Goal: Information Seeking & Learning: Learn about a topic

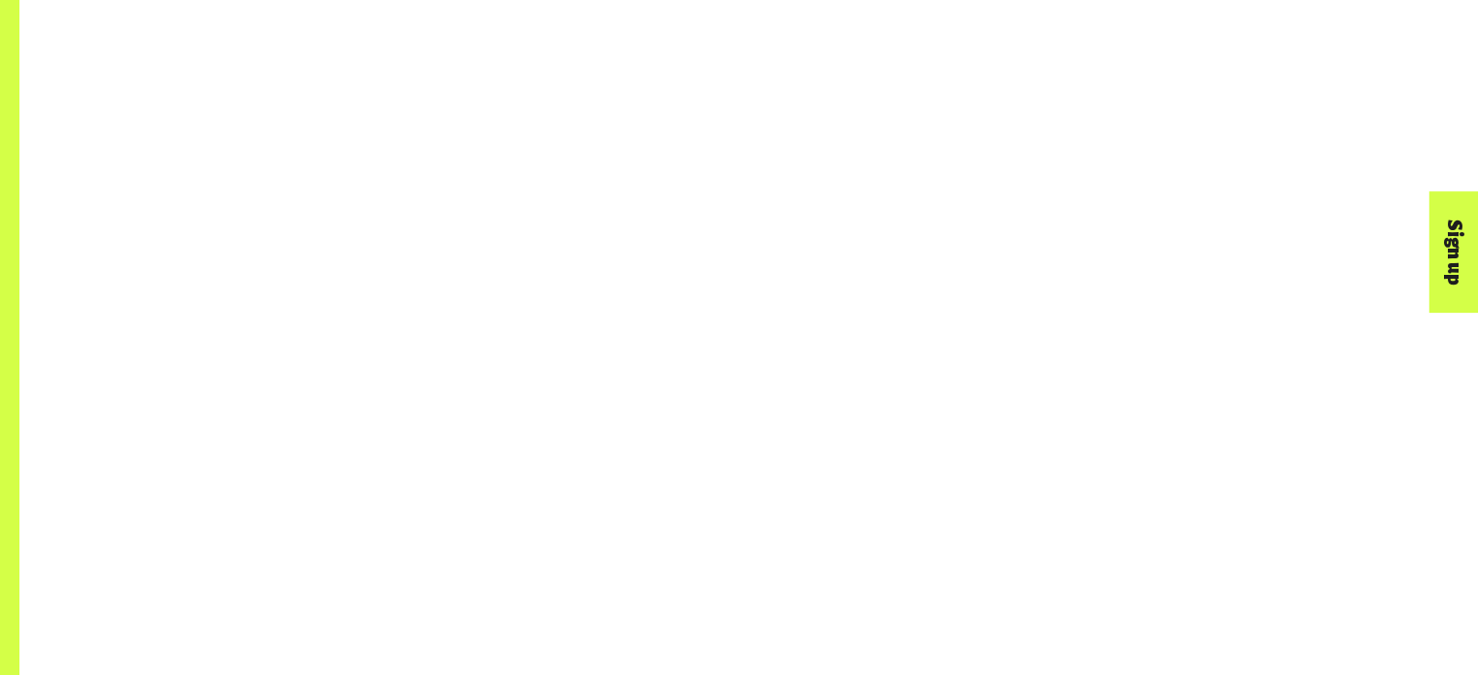
scroll to position [1457, 0]
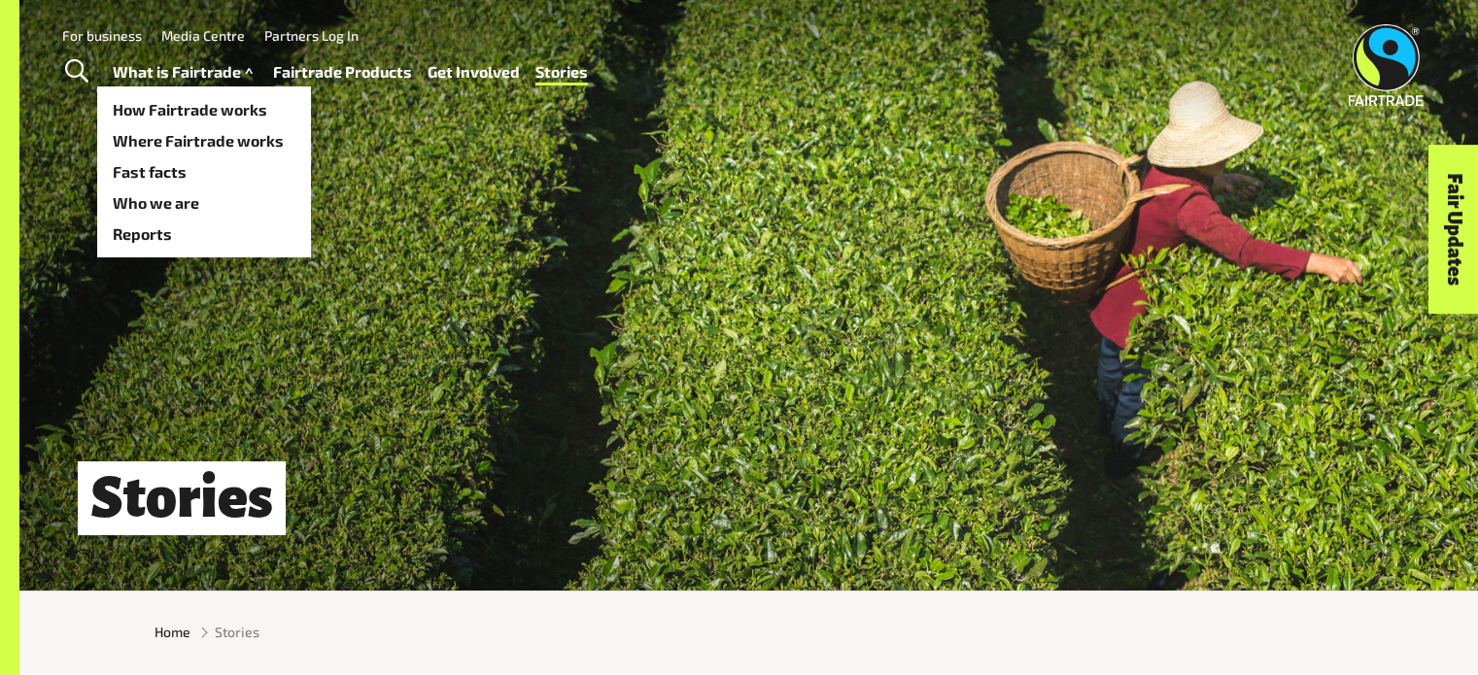
click at [190, 74] on link "What is Fairtrade" at bounding box center [185, 72] width 145 height 28
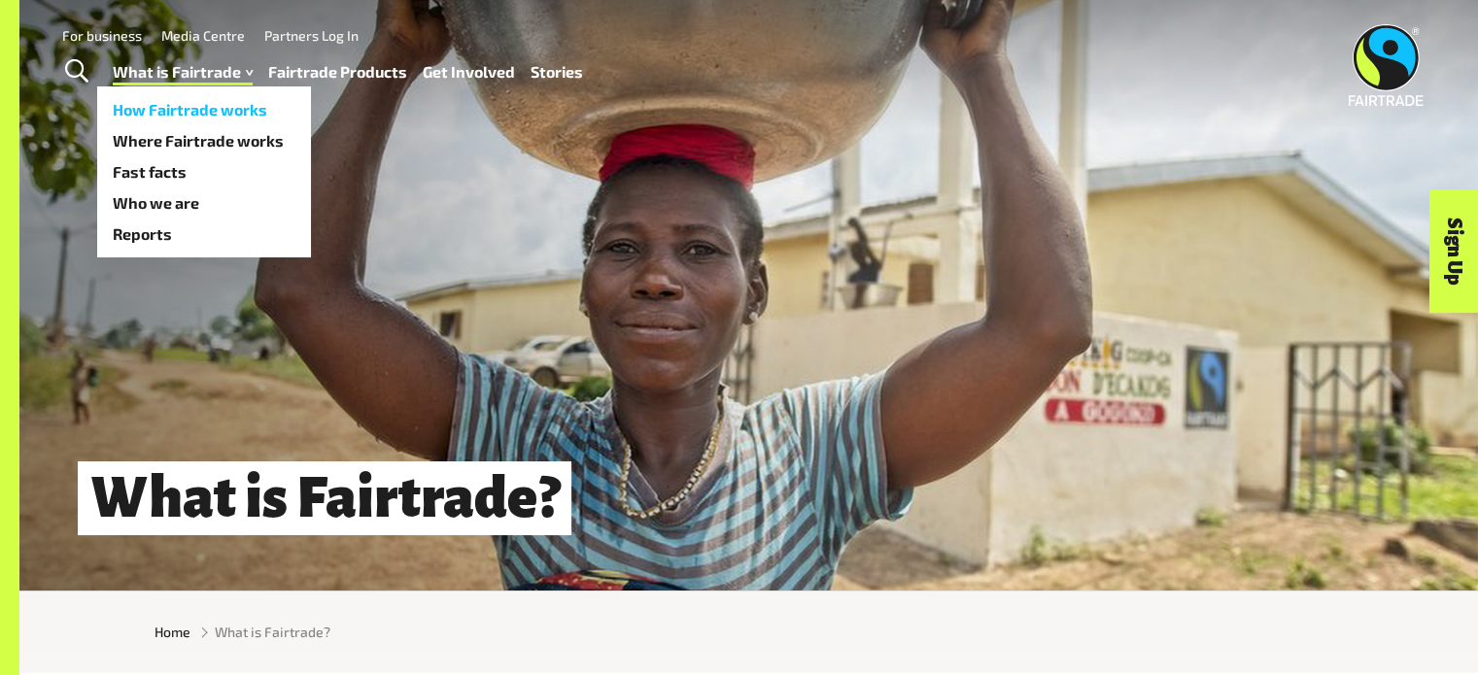
drag, startPoint x: 189, startPoint y: 111, endPoint x: 154, endPoint y: 118, distance: 36.6
click at [154, 118] on link "How Fairtrade works" at bounding box center [204, 109] width 214 height 31
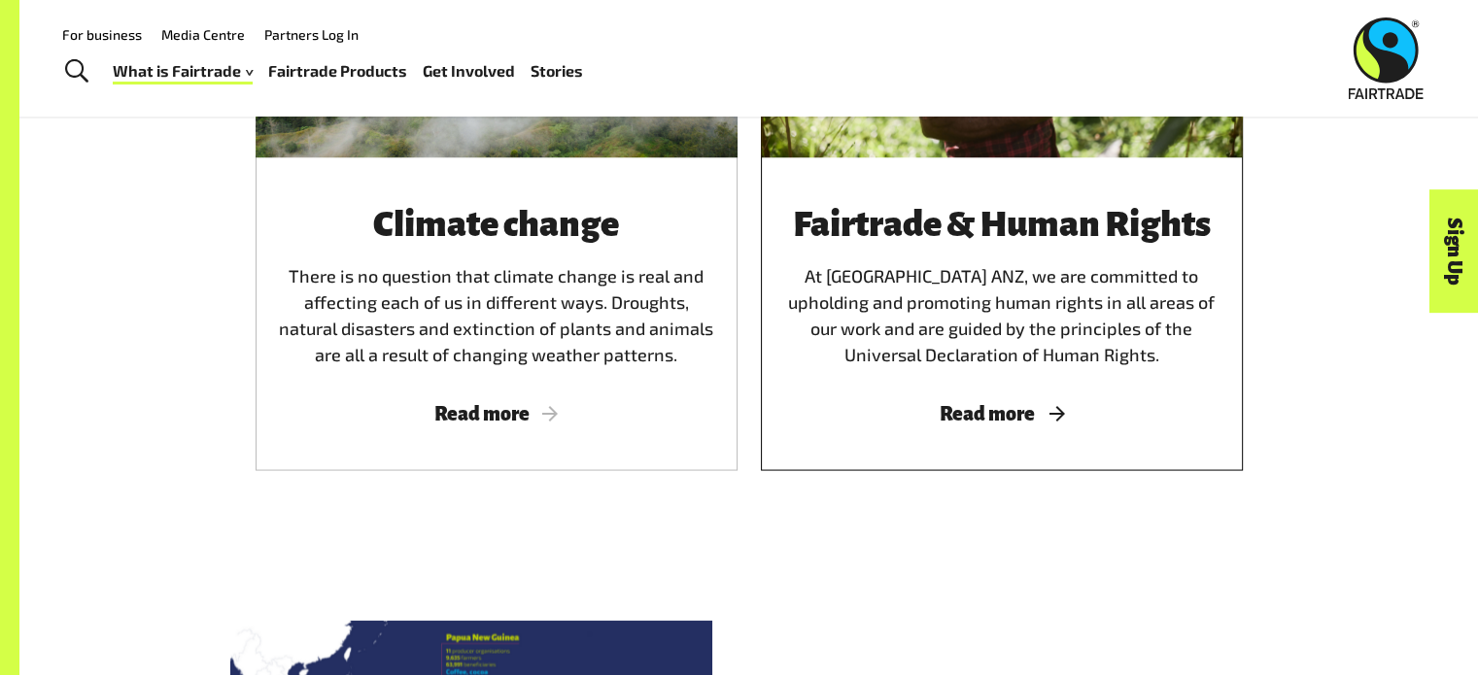
scroll to position [3714, 0]
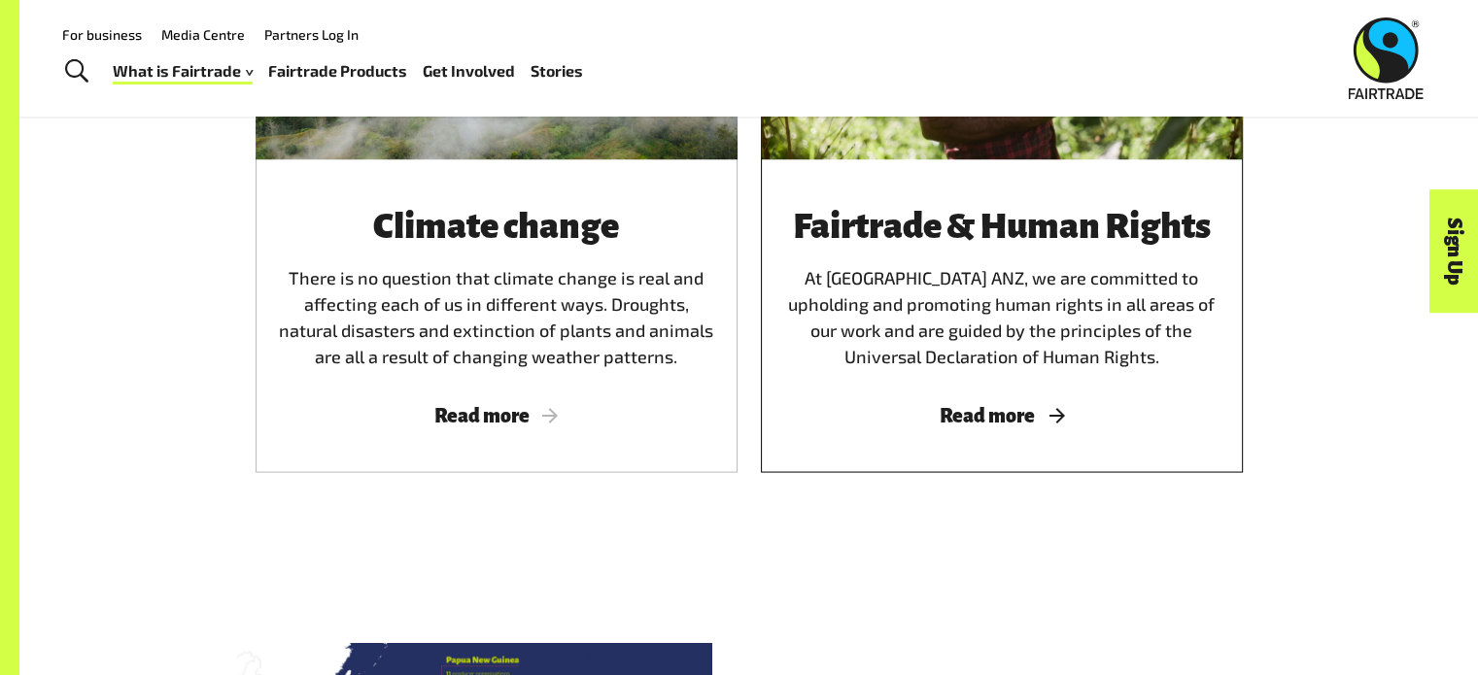
click at [965, 405] on span "Read more" at bounding box center [1001, 415] width 435 height 21
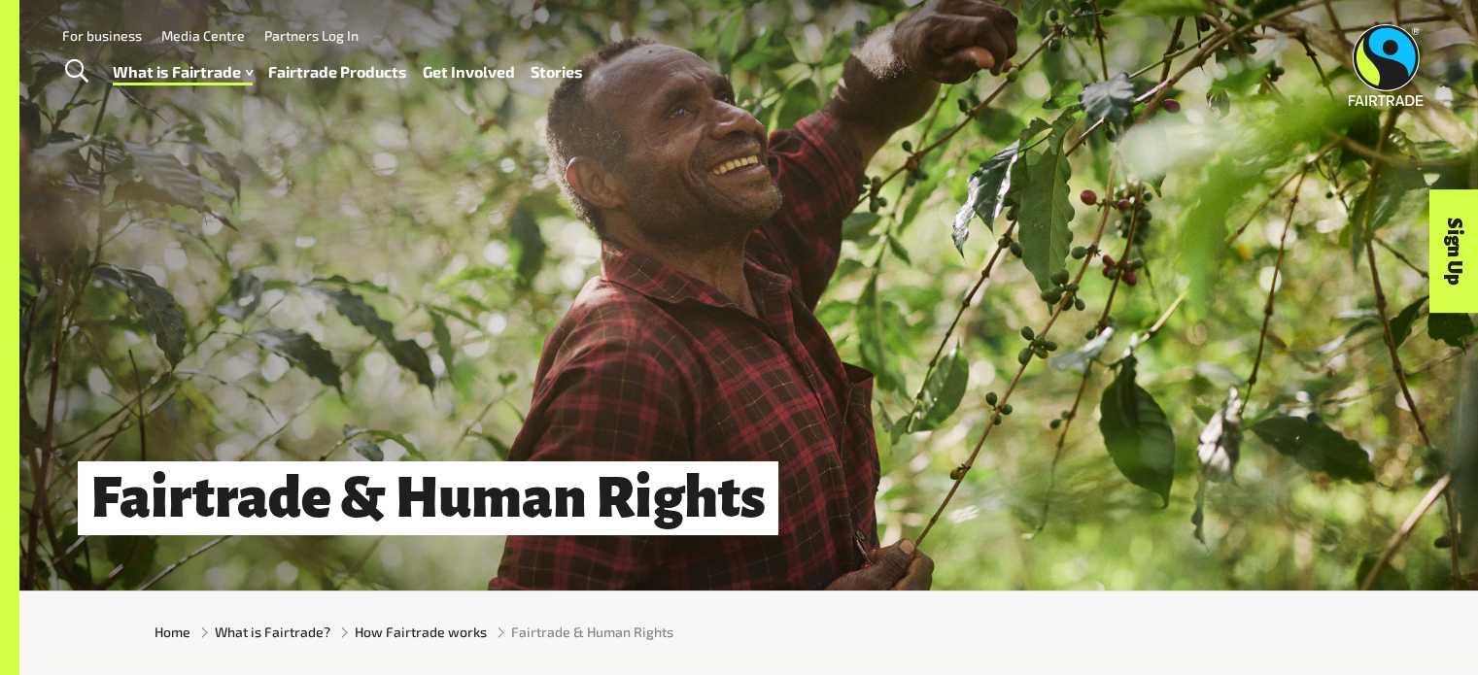
click at [378, 70] on link "Fairtrade Products" at bounding box center [337, 72] width 139 height 28
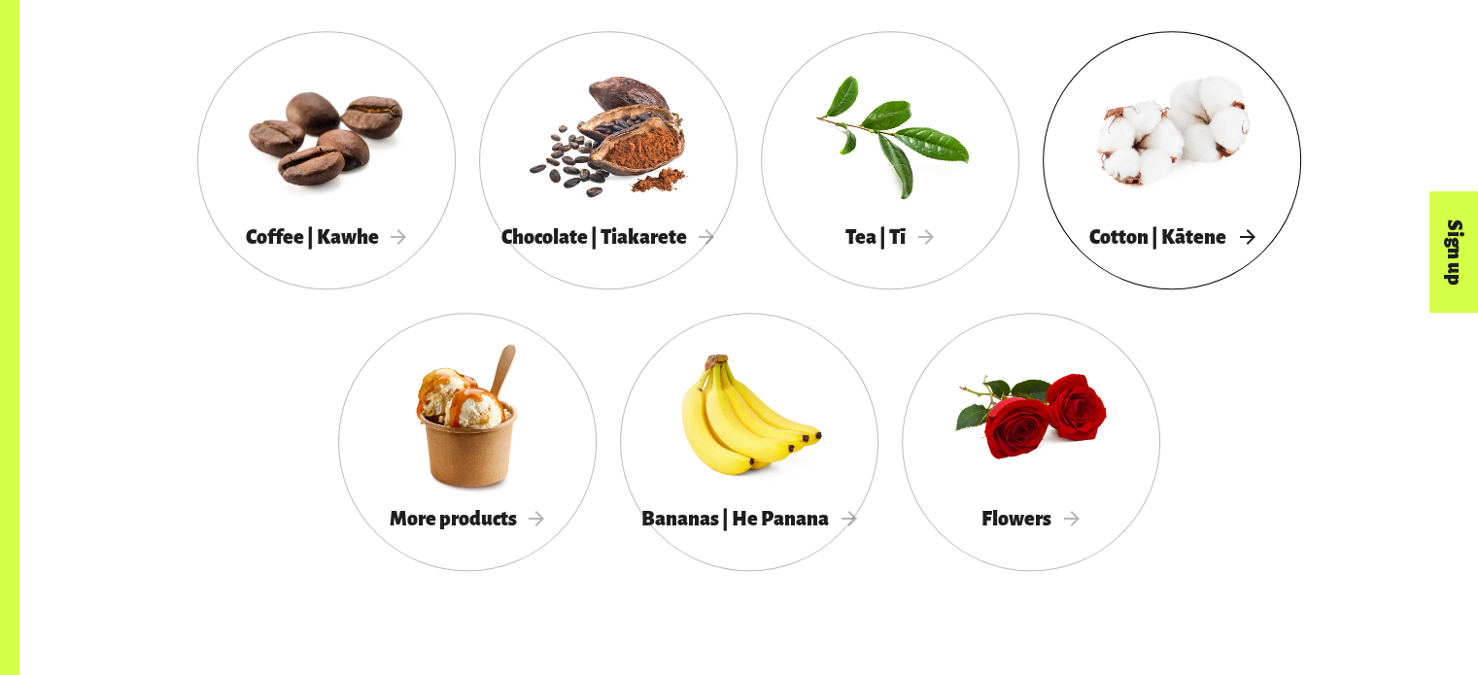
scroll to position [1877, 0]
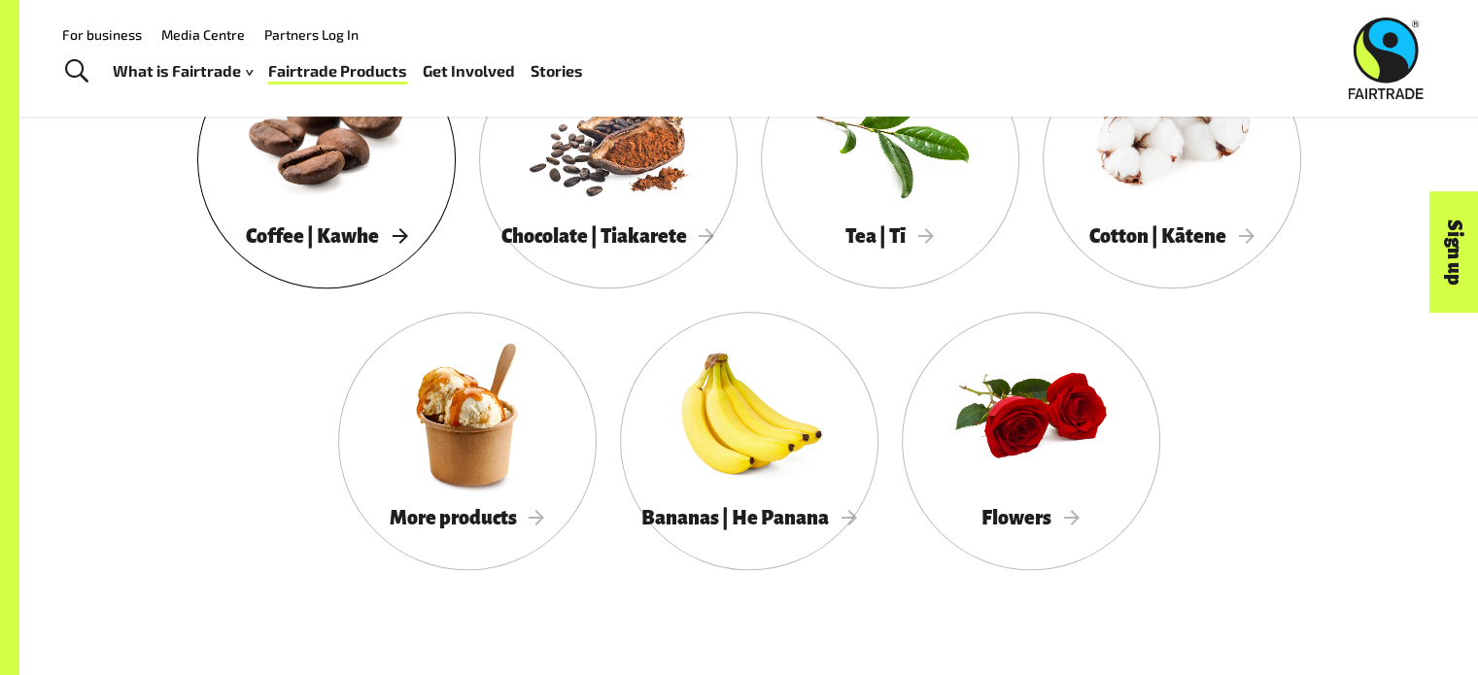
click at [354, 172] on div at bounding box center [326, 133] width 258 height 168
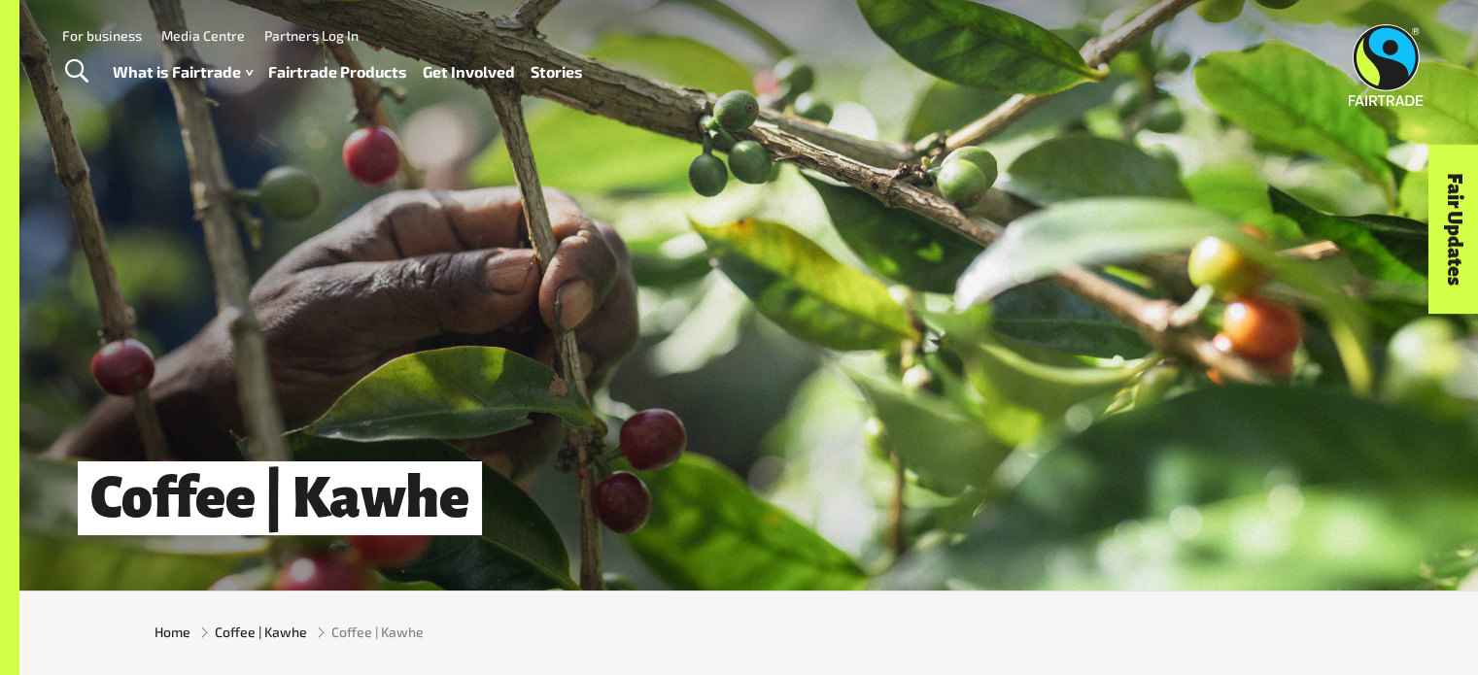
click at [321, 70] on link "Fairtrade Products" at bounding box center [337, 72] width 139 height 28
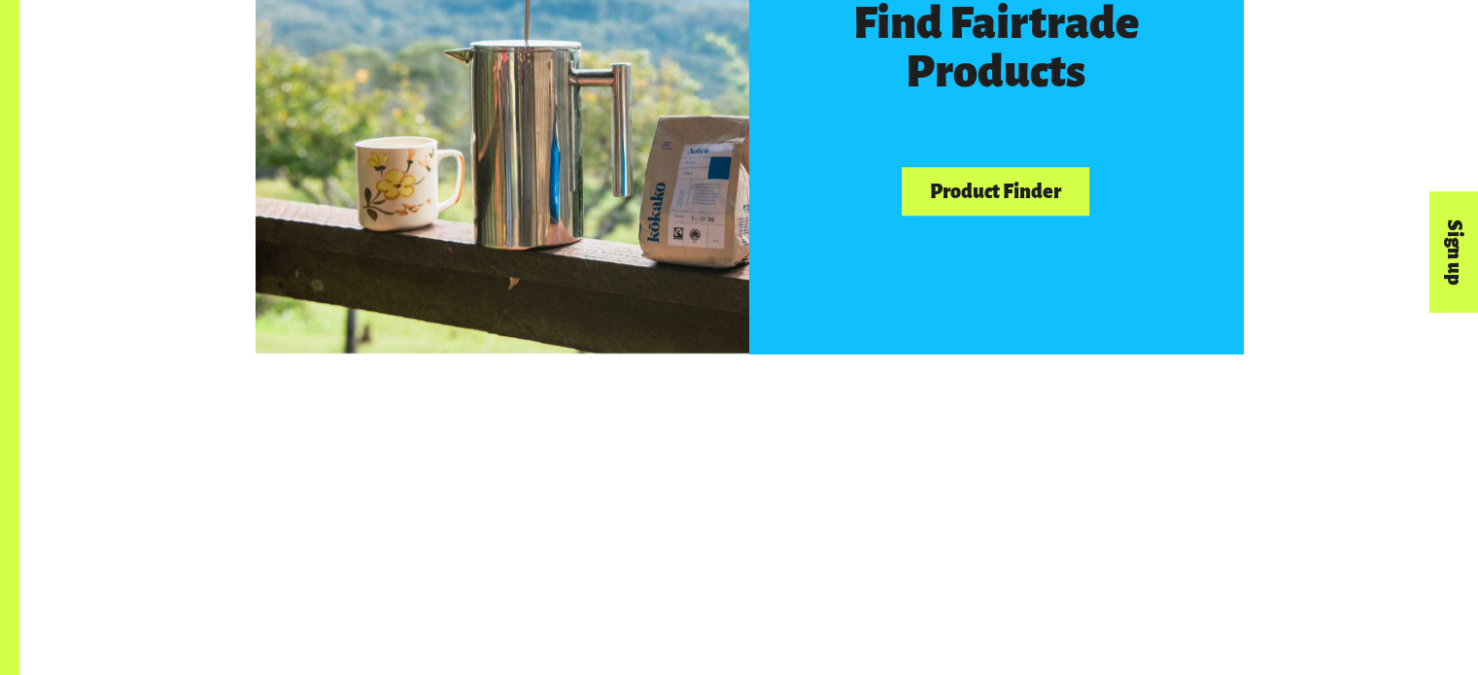
scroll to position [1298, 0]
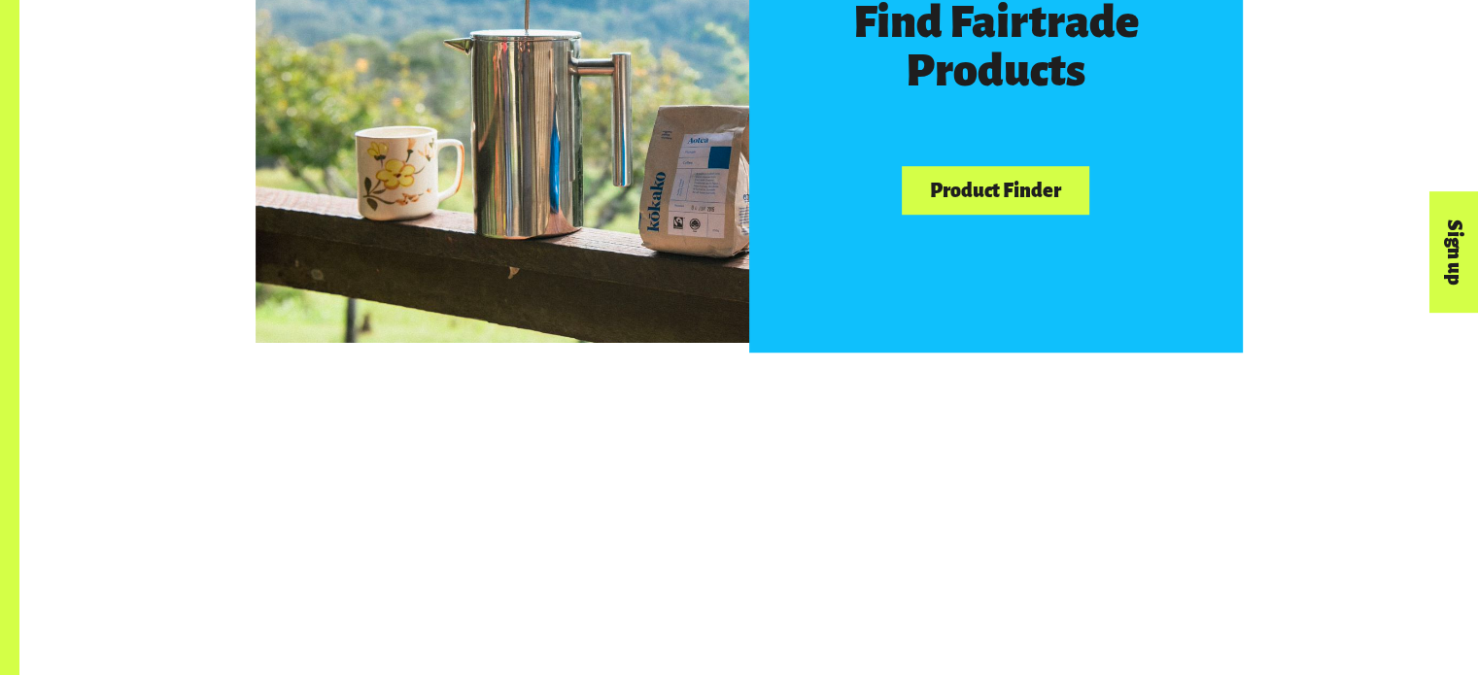
click at [999, 203] on link "Product Finder" at bounding box center [995, 191] width 187 height 50
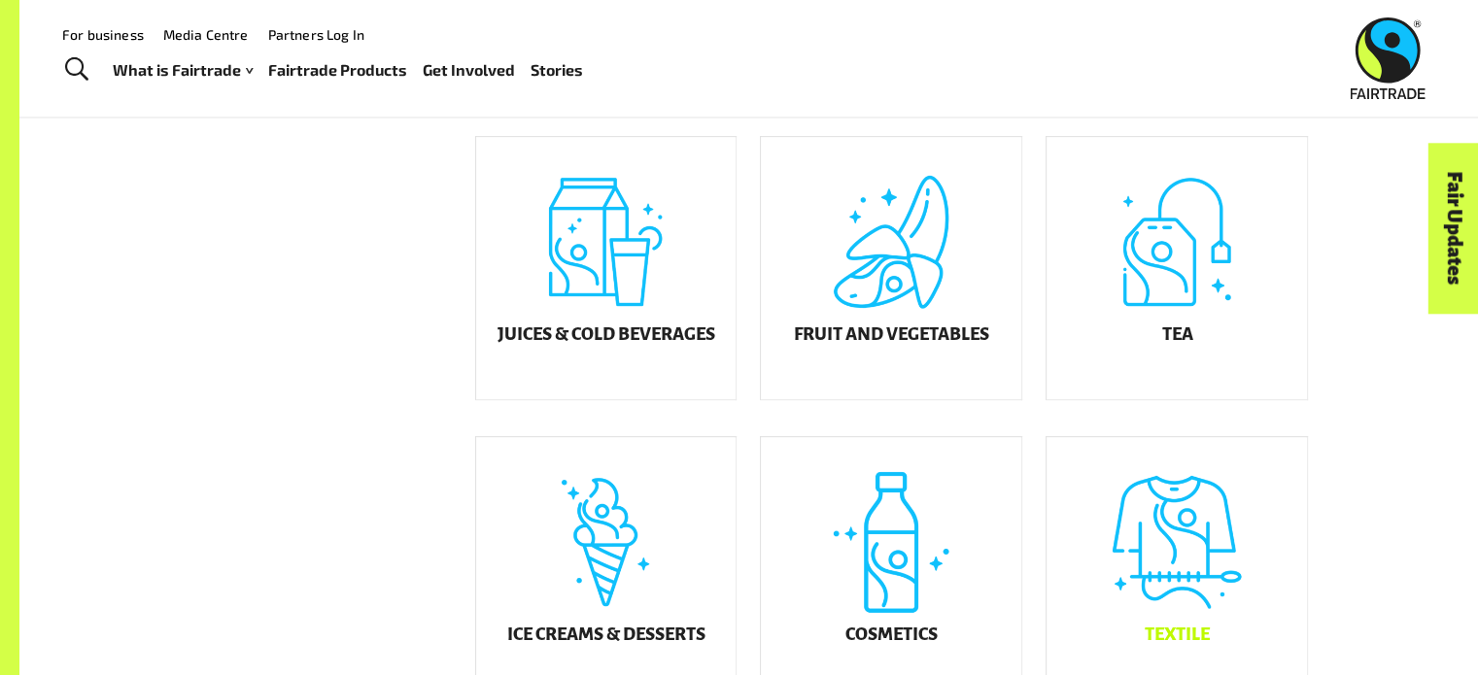
scroll to position [807, 0]
click at [910, 298] on div "Fruit and Vegetables" at bounding box center [891, 269] width 260 height 262
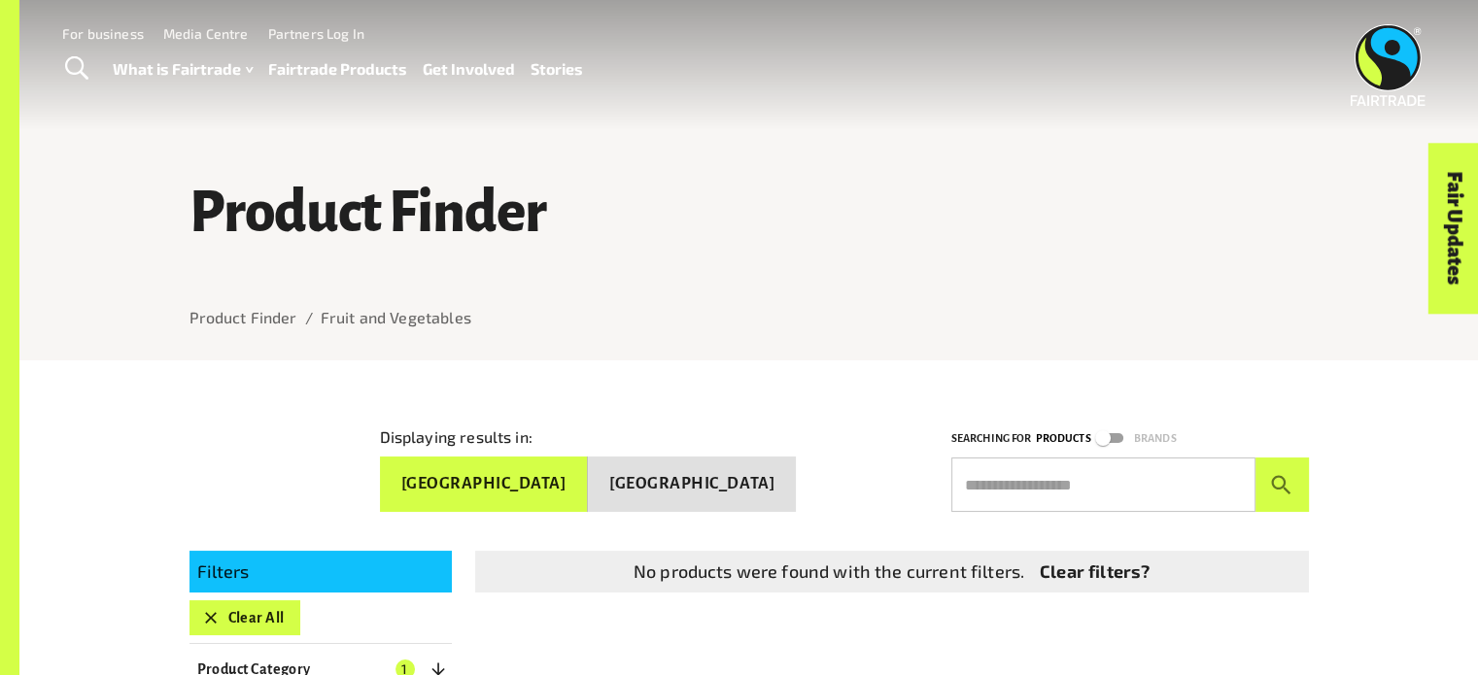
click at [305, 61] on link "Fairtrade Products" at bounding box center [337, 69] width 139 height 28
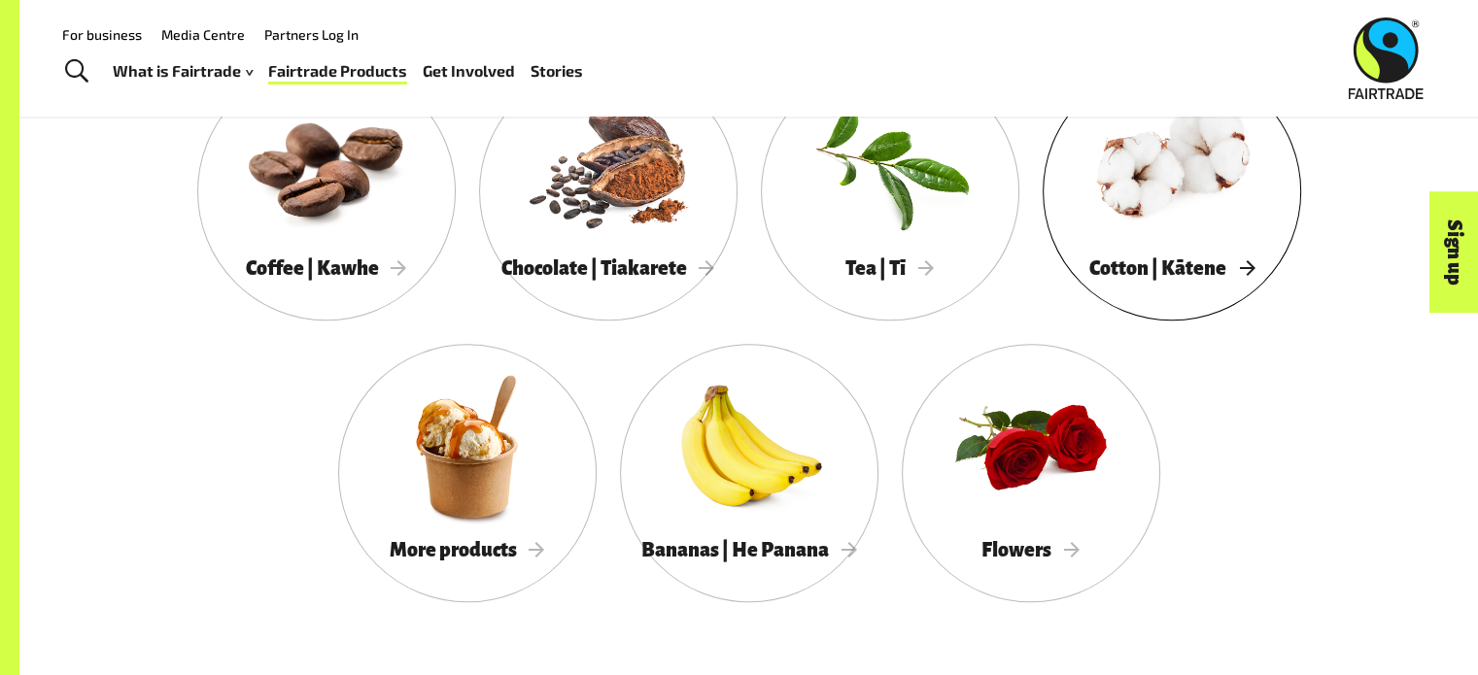
scroll to position [1842, 0]
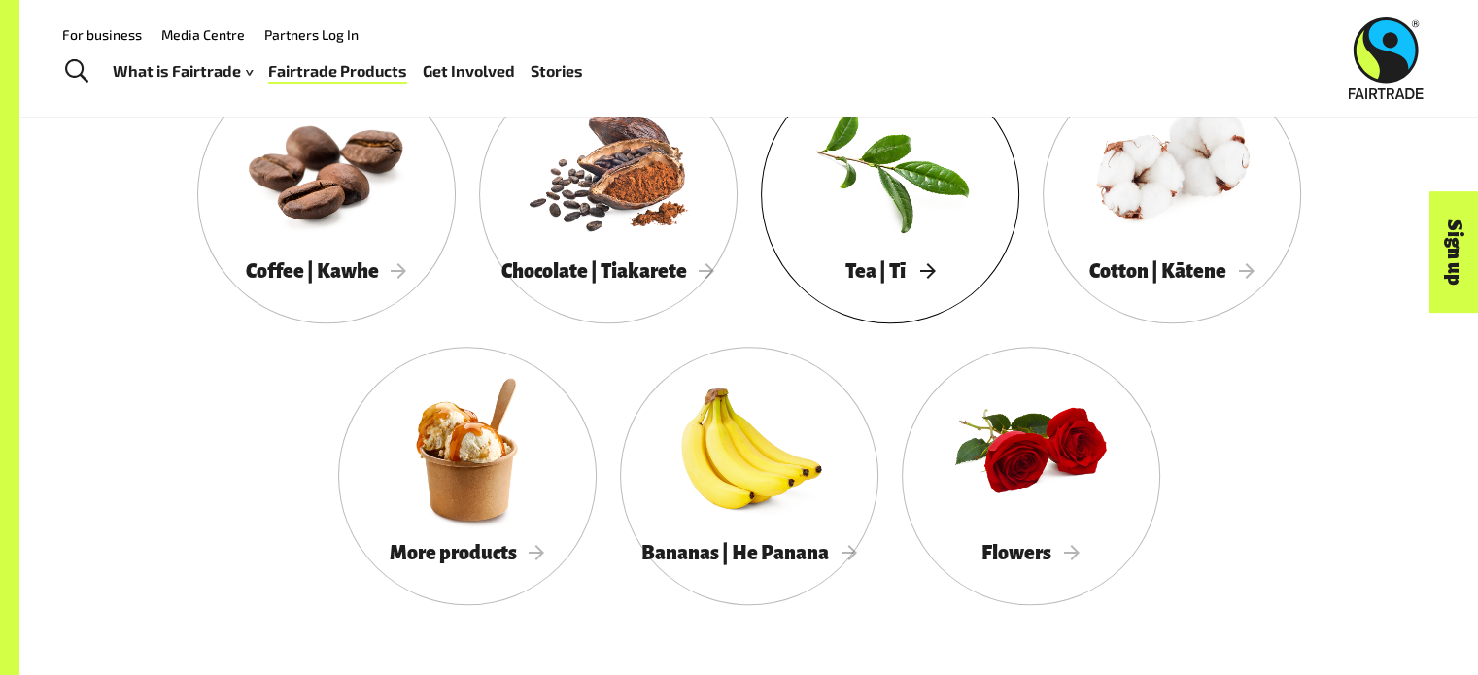
click at [872, 217] on div at bounding box center [890, 168] width 258 height 168
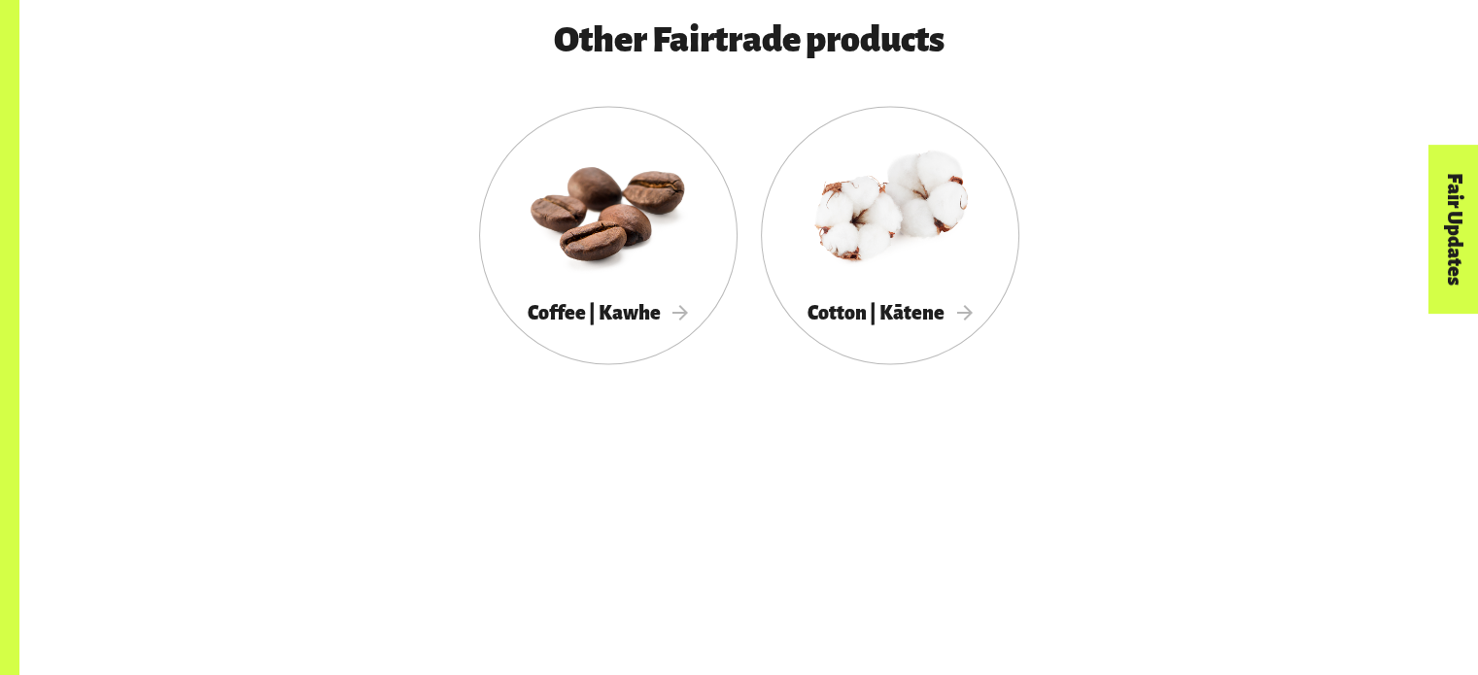
scroll to position [3556, 0]
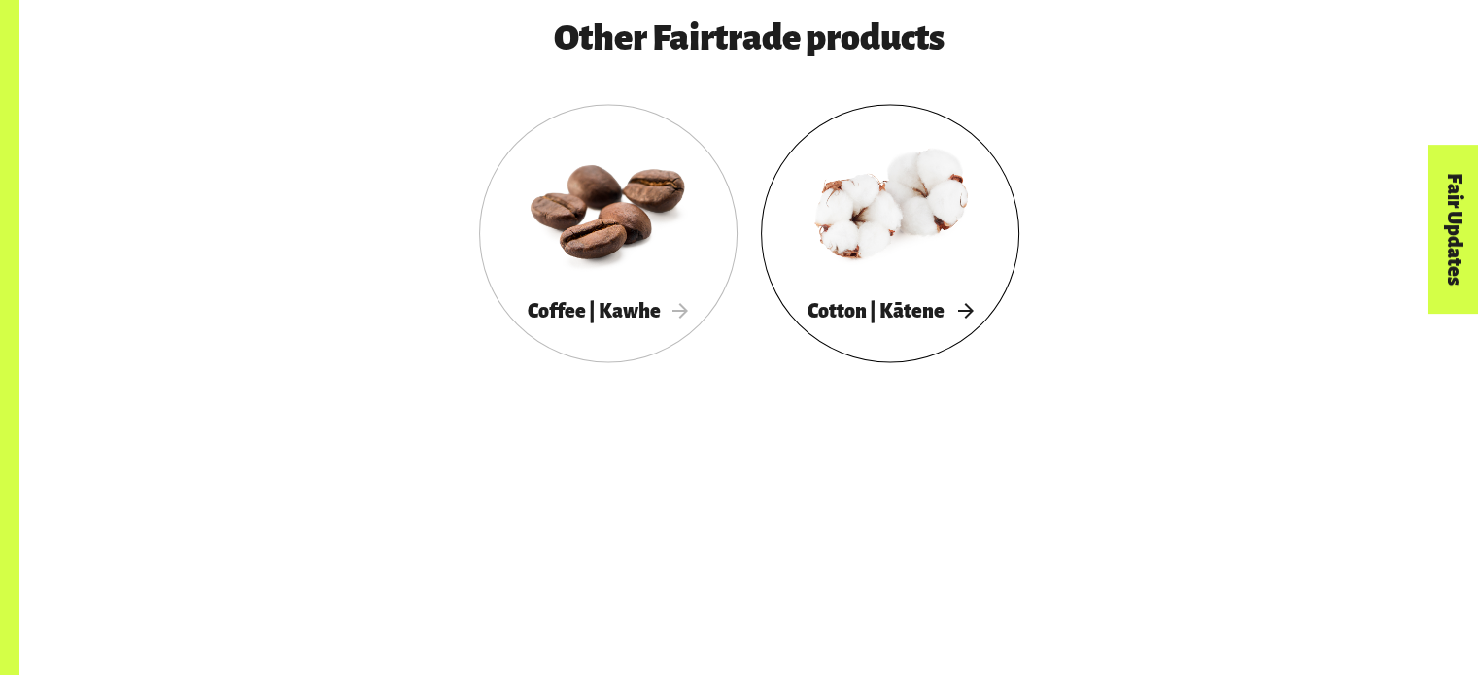
click at [847, 284] on div at bounding box center [890, 206] width 258 height 168
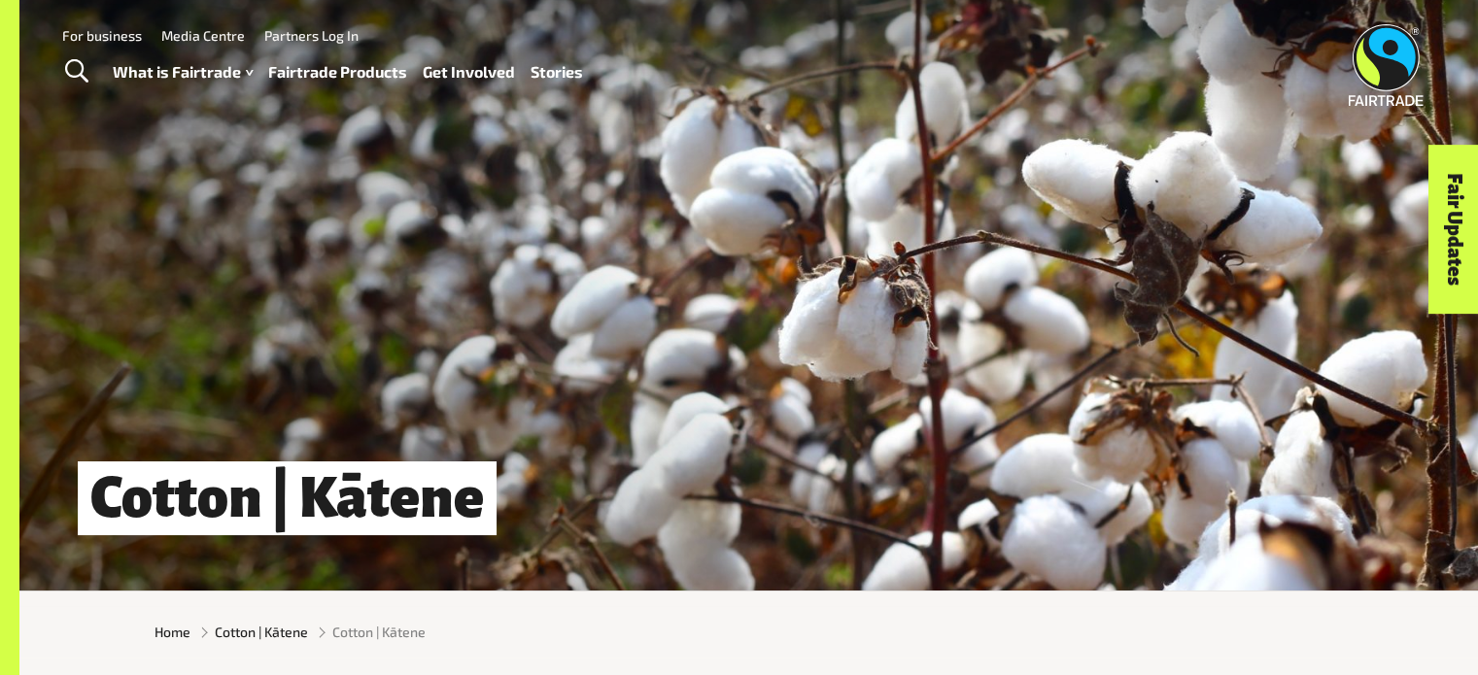
click at [326, 67] on link "Fairtrade Products" at bounding box center [337, 72] width 139 height 28
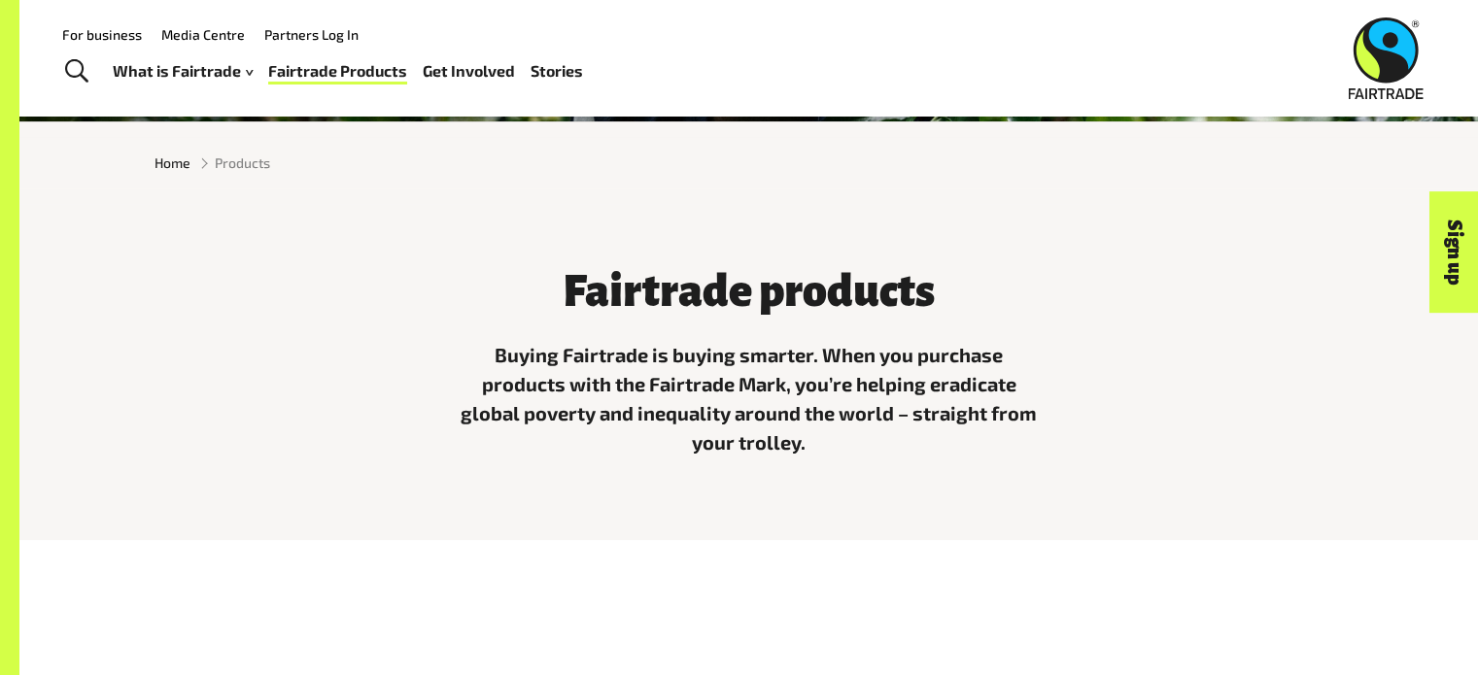
scroll to position [466, 0]
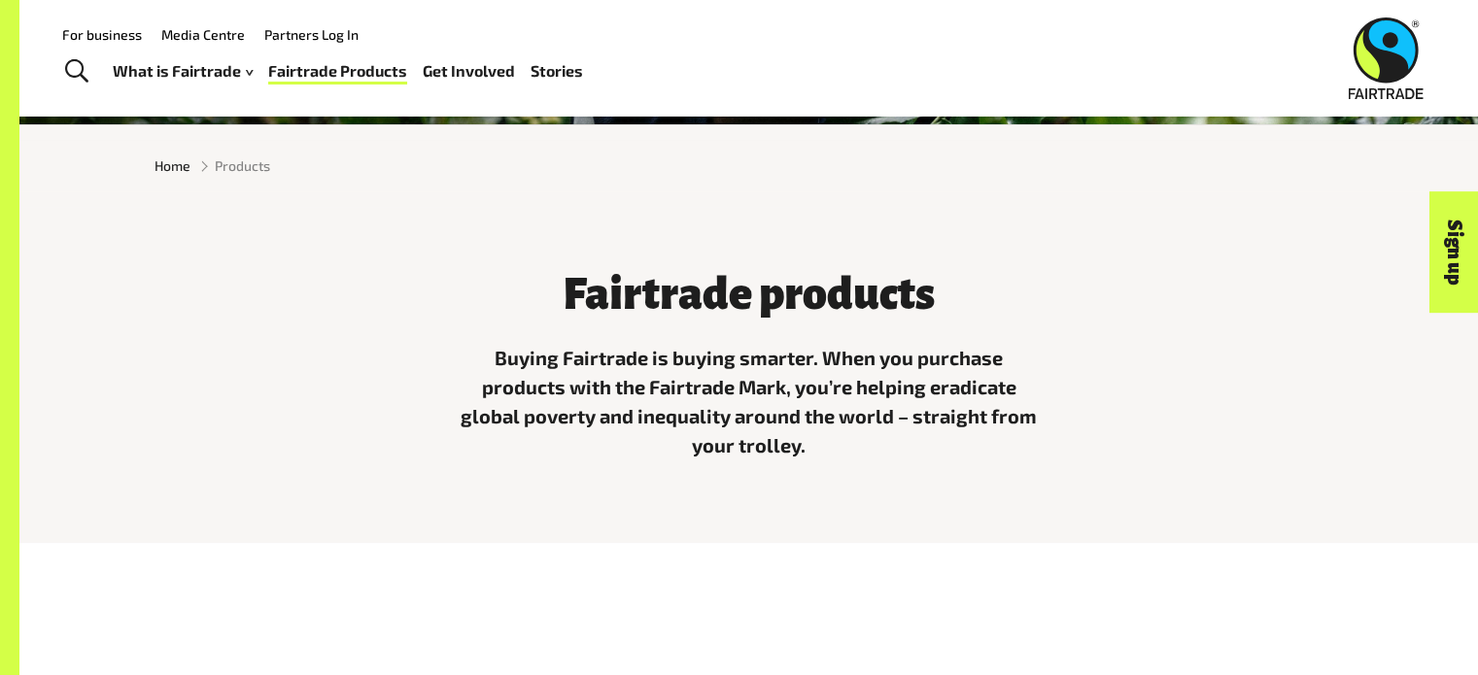
click at [564, 286] on h3 "Fairtrade products" at bounding box center [749, 294] width 583 height 49
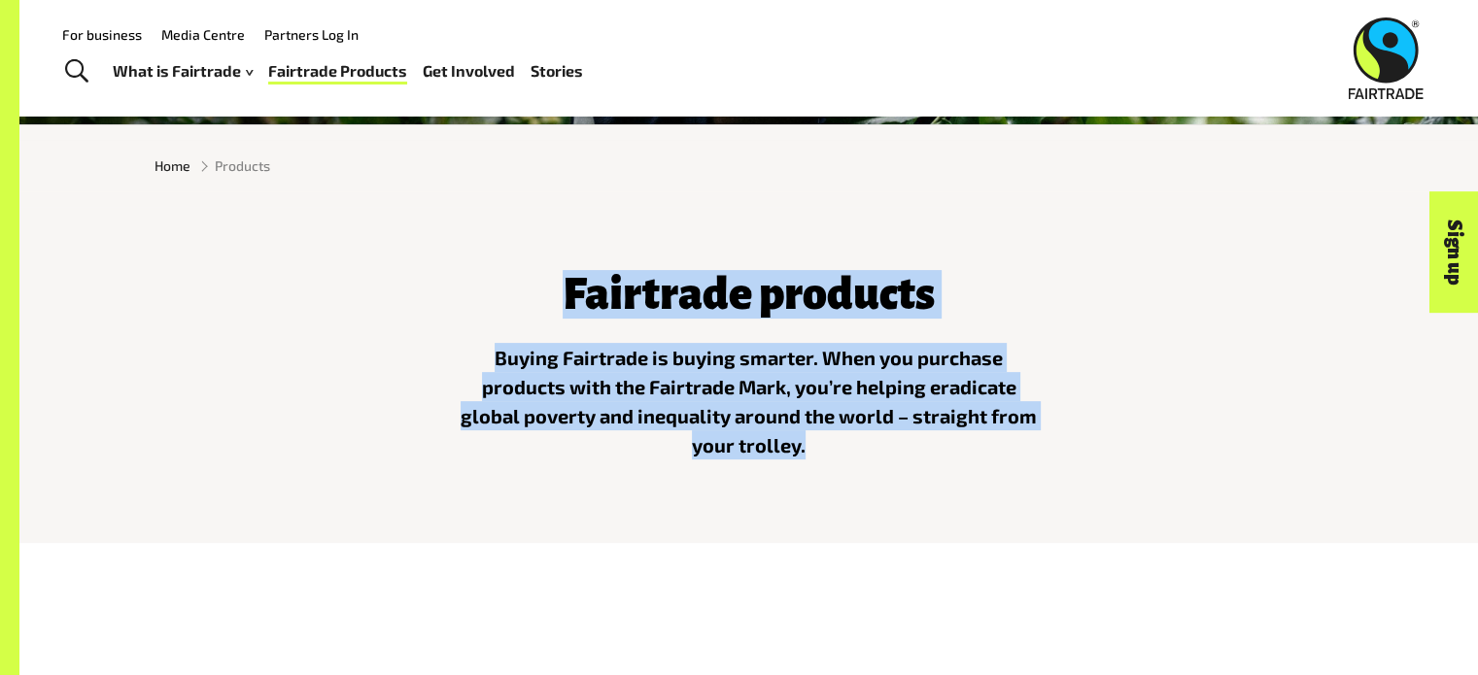
drag, startPoint x: 564, startPoint y: 286, endPoint x: 889, endPoint y: 469, distance: 373.7
click at [889, 469] on div "Fairtrade products Buying Fairtrade is buying smarter. When you purchase produc…" at bounding box center [749, 360] width 606 height 229
copy div "Fairtrade products Buying Fairtrade is buying smarter. When you purchase produc…"
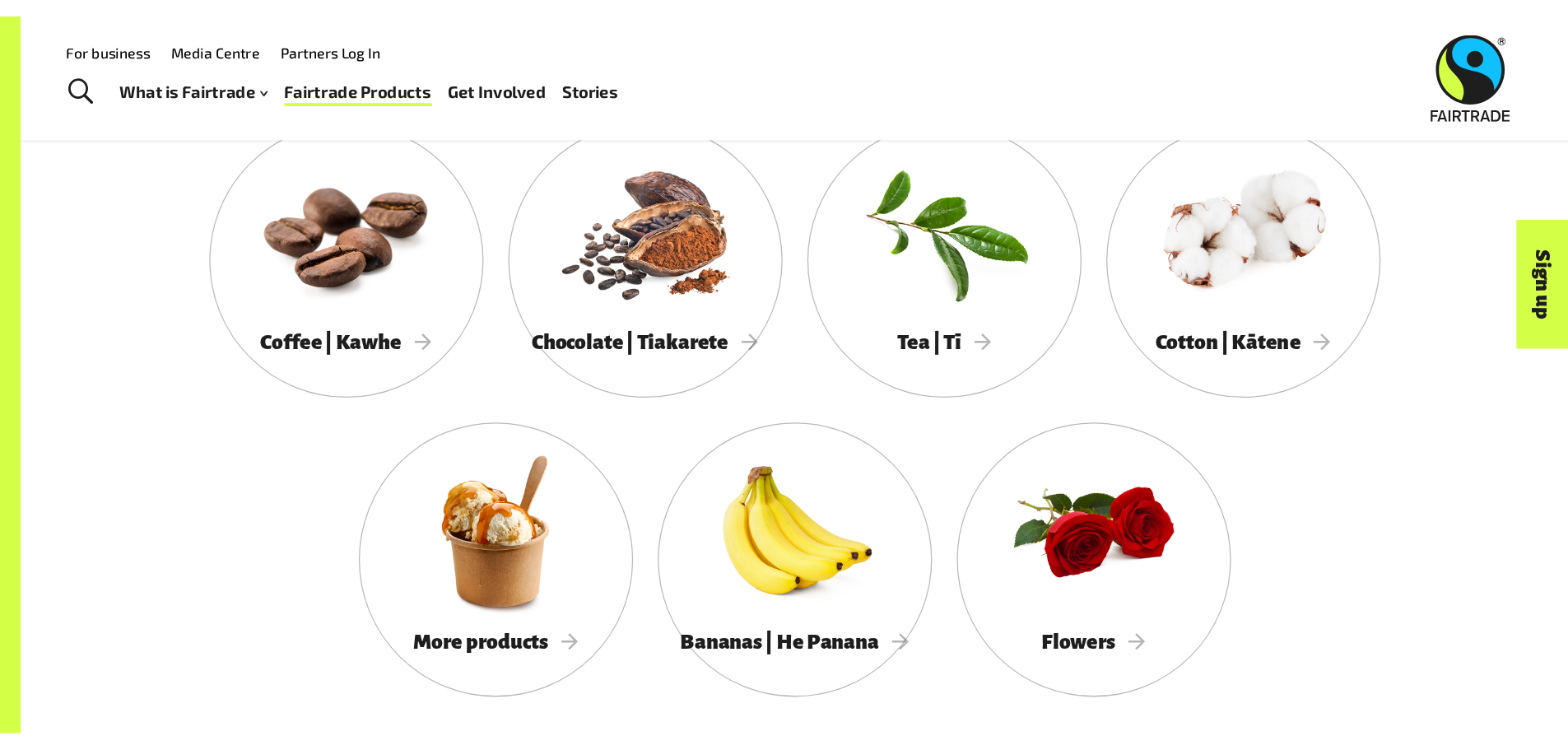
scroll to position [1531, 0]
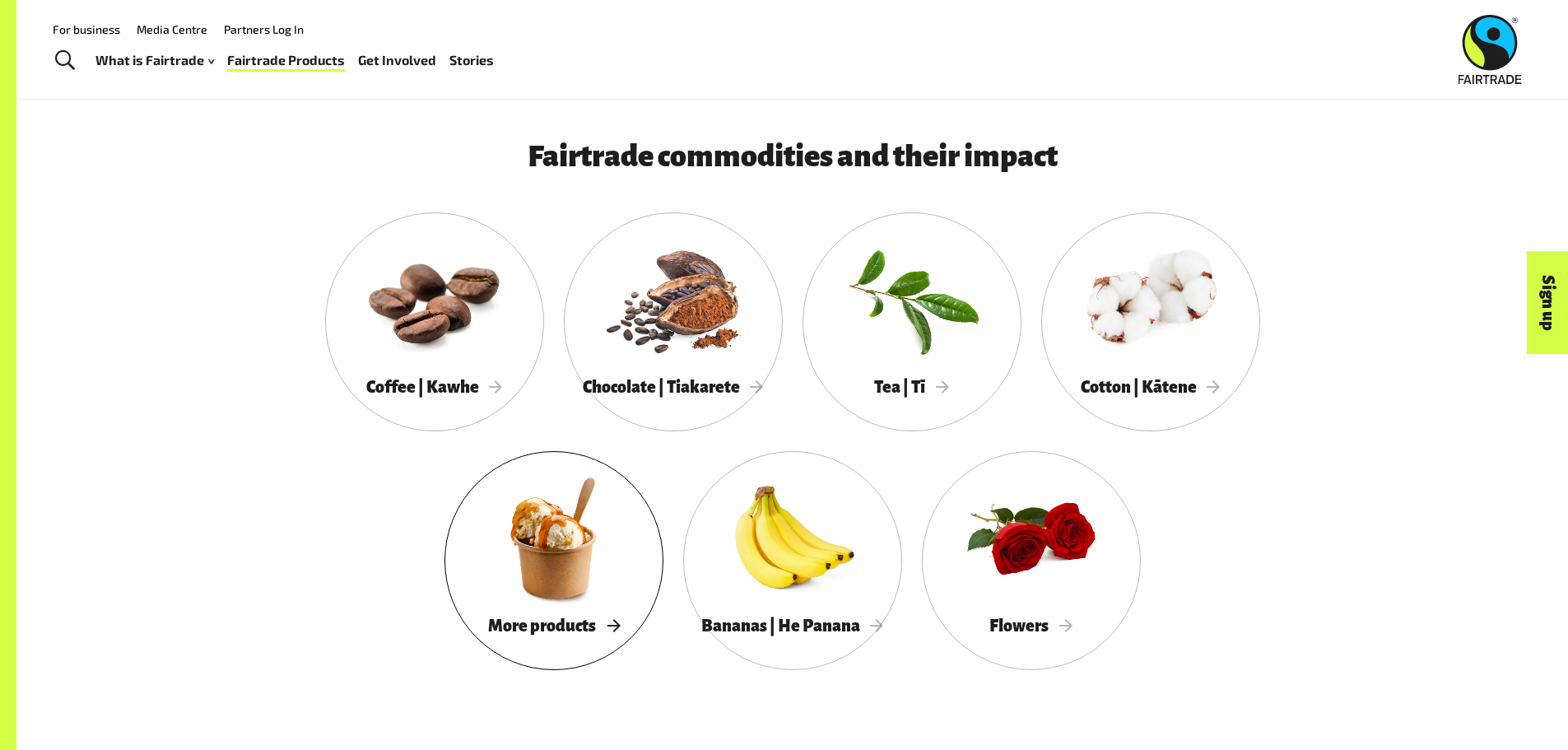
click at [588, 571] on div at bounding box center [554, 538] width 219 height 142
click at [437, 314] on div at bounding box center [435, 299] width 219 height 142
click at [638, 317] on div at bounding box center [673, 299] width 219 height 142
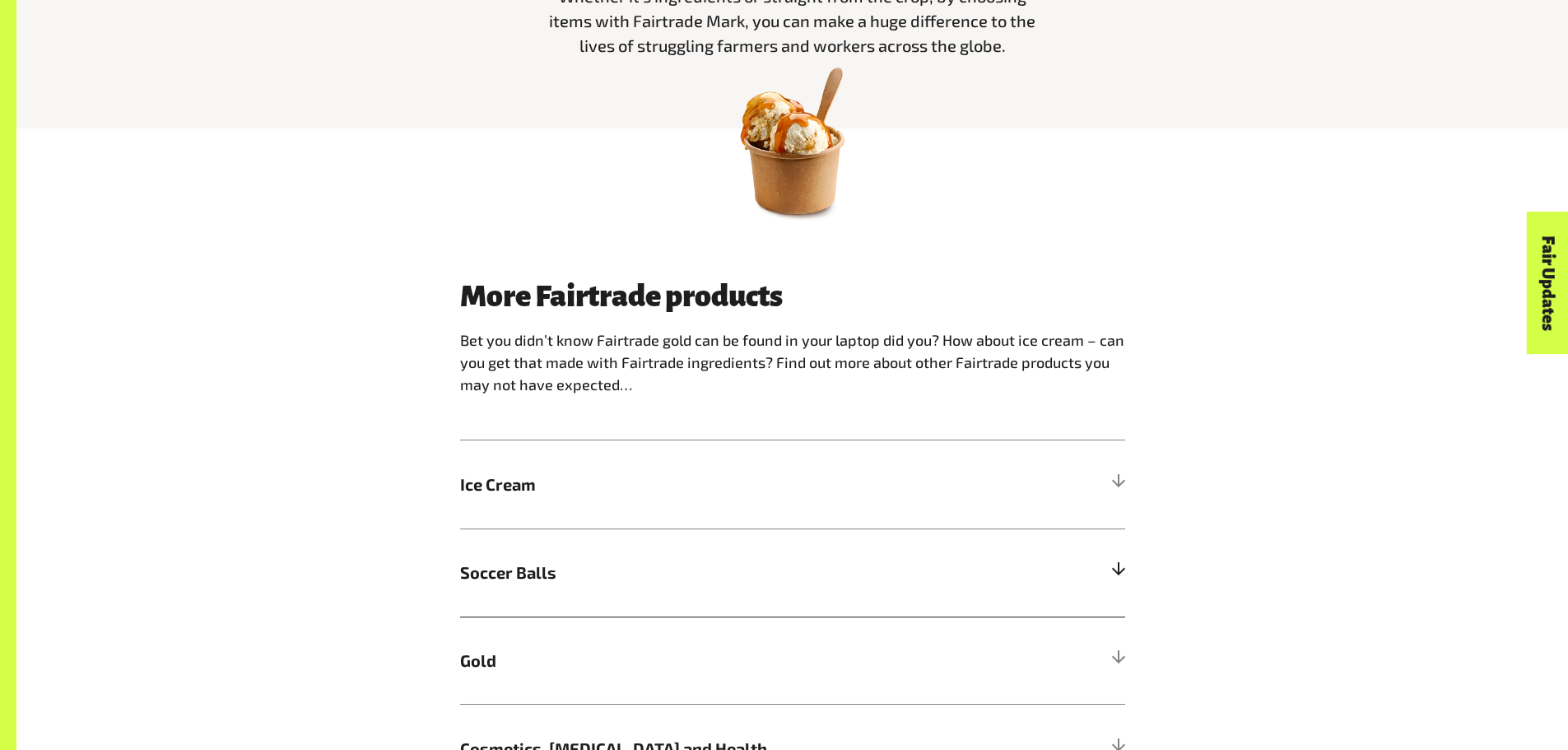
scroll to position [1306, 0]
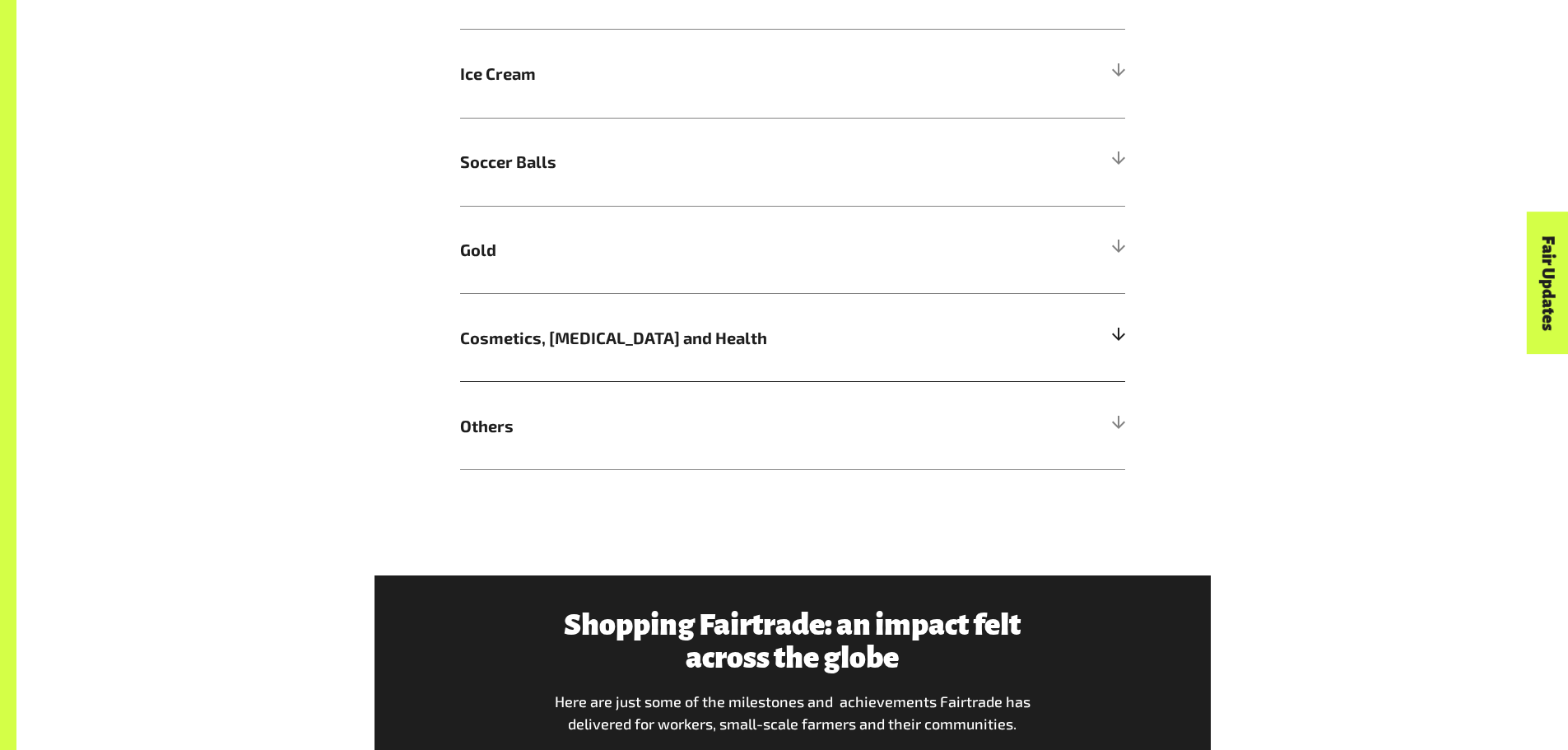
click at [1089, 342] on h5 "Cosmetics, Skin Care and Health" at bounding box center [792, 337] width 665 height 88
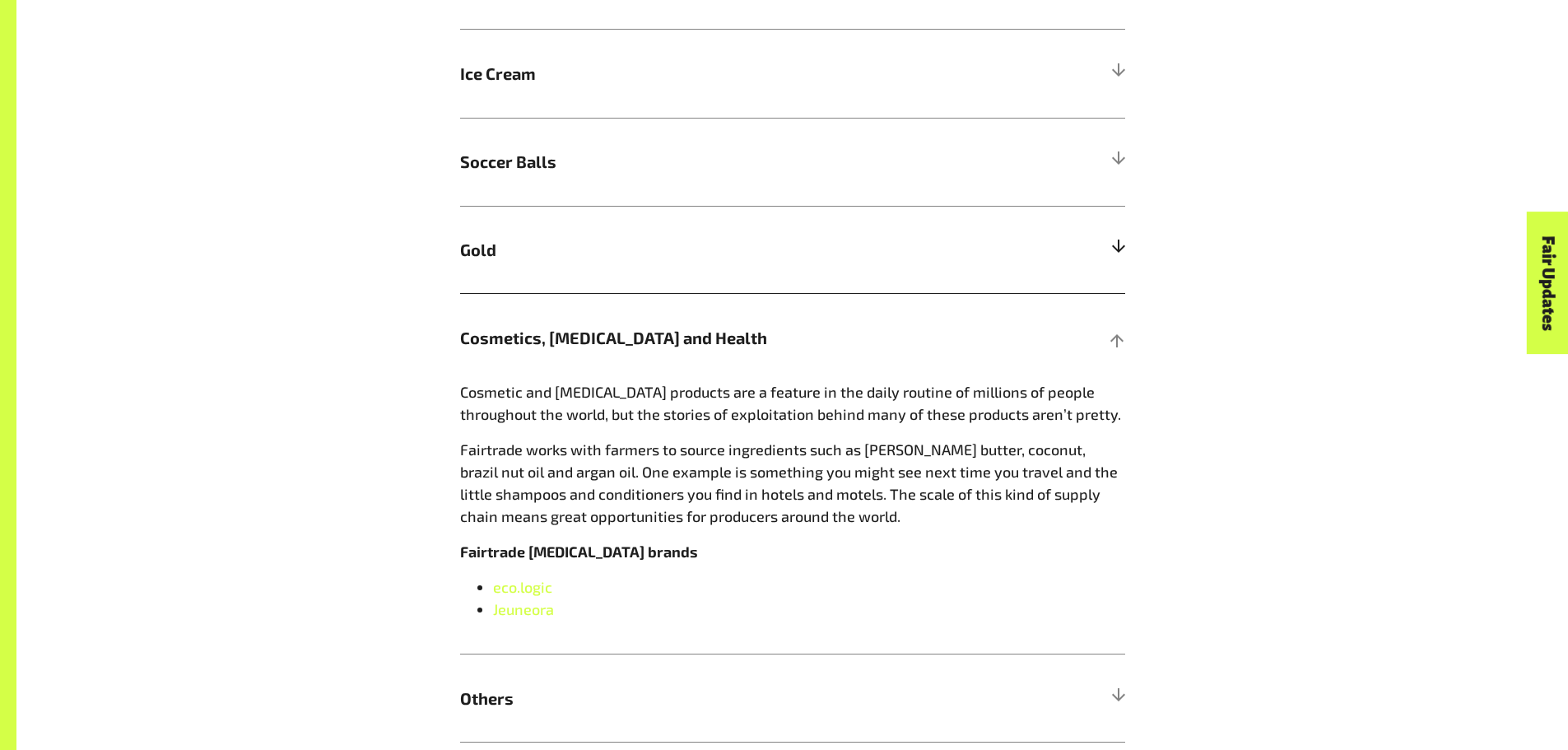
click at [621, 281] on h5 "Gold" at bounding box center [792, 250] width 665 height 88
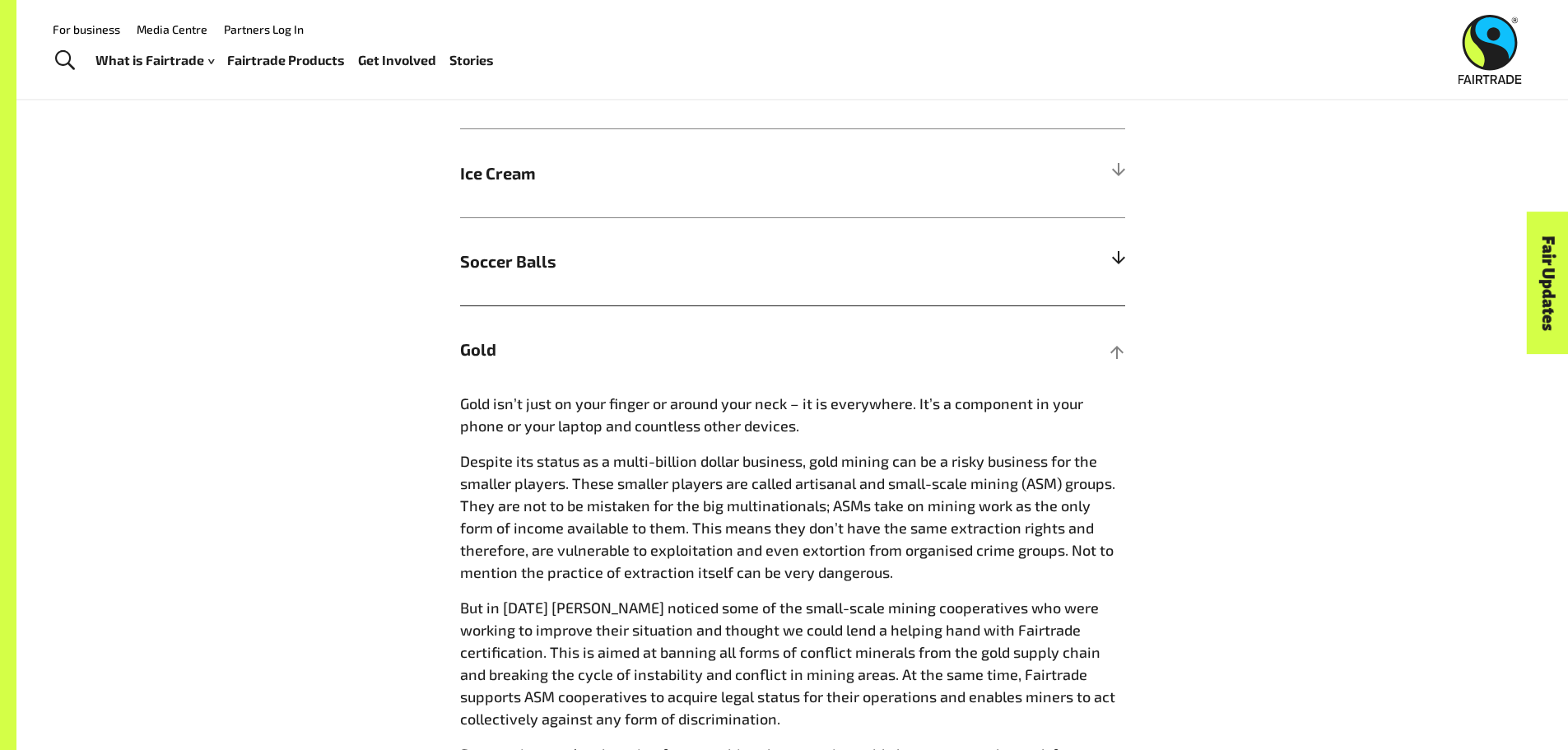
scroll to position [1206, 0]
click at [729, 257] on span "Soccer Balls" at bounding box center [709, 261] width 499 height 25
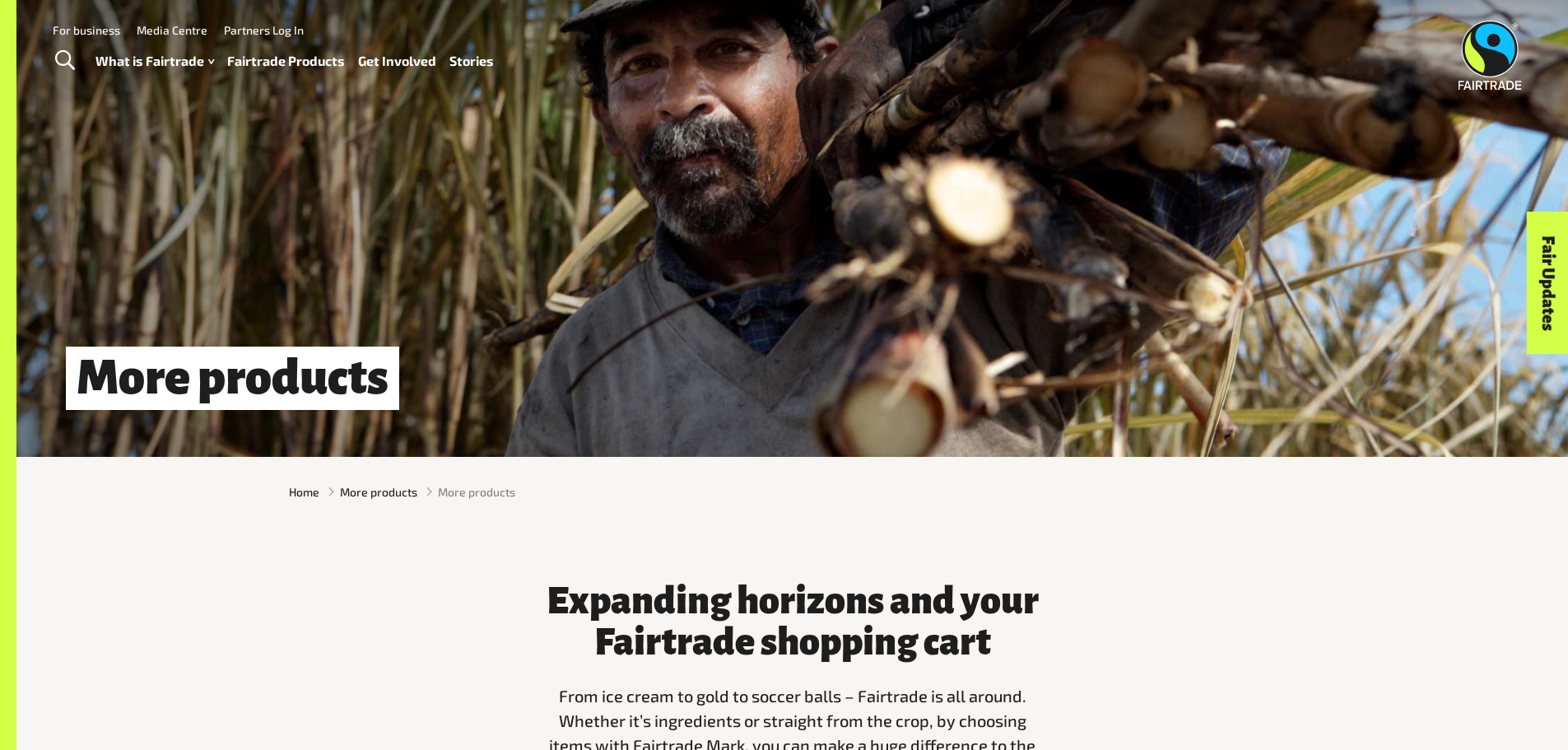
scroll to position [0, 0]
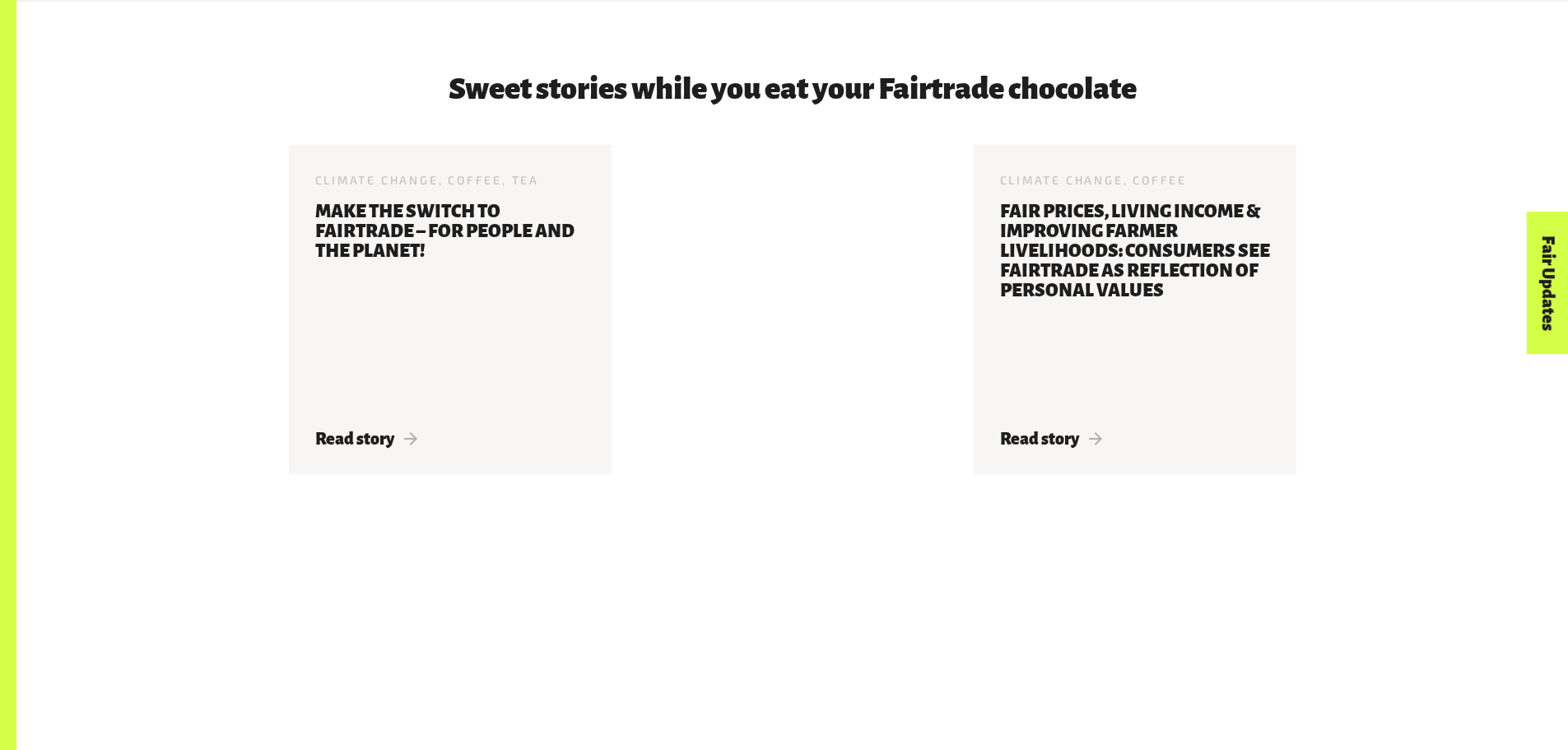
scroll to position [2671, 0]
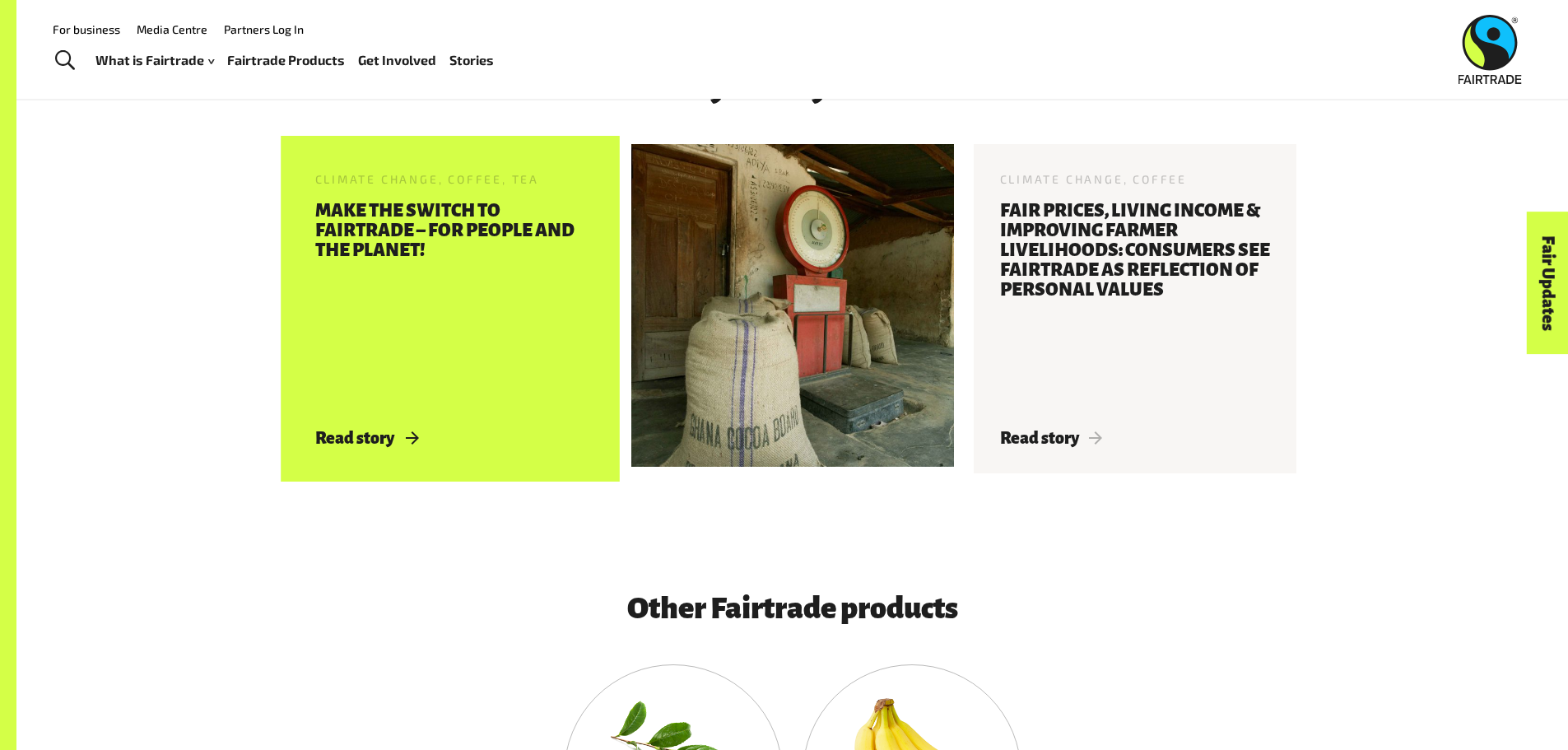
click at [378, 275] on h3 "Make the Switch to Fairtrade – for people and the planet!" at bounding box center [450, 305] width 270 height 208
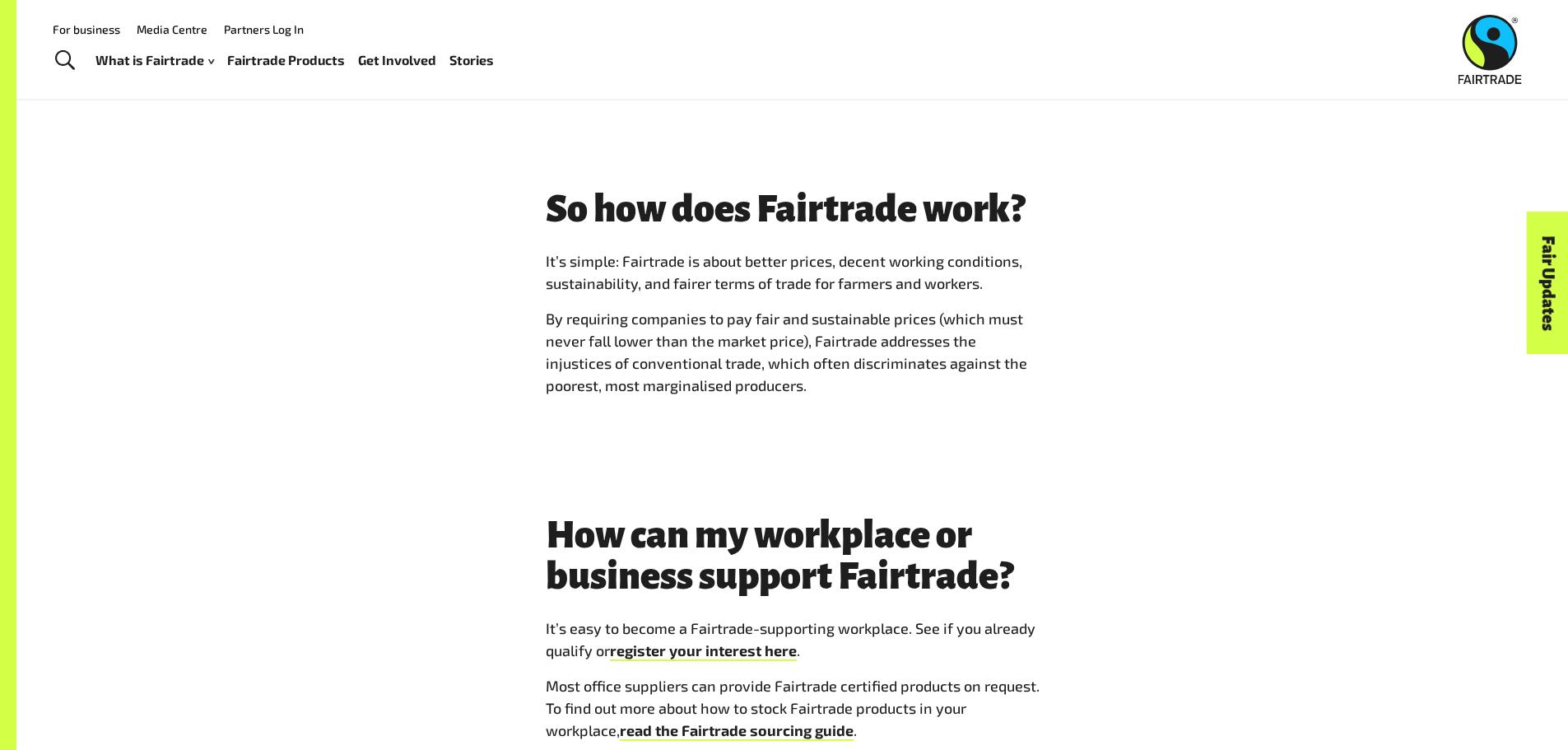
scroll to position [1193, 0]
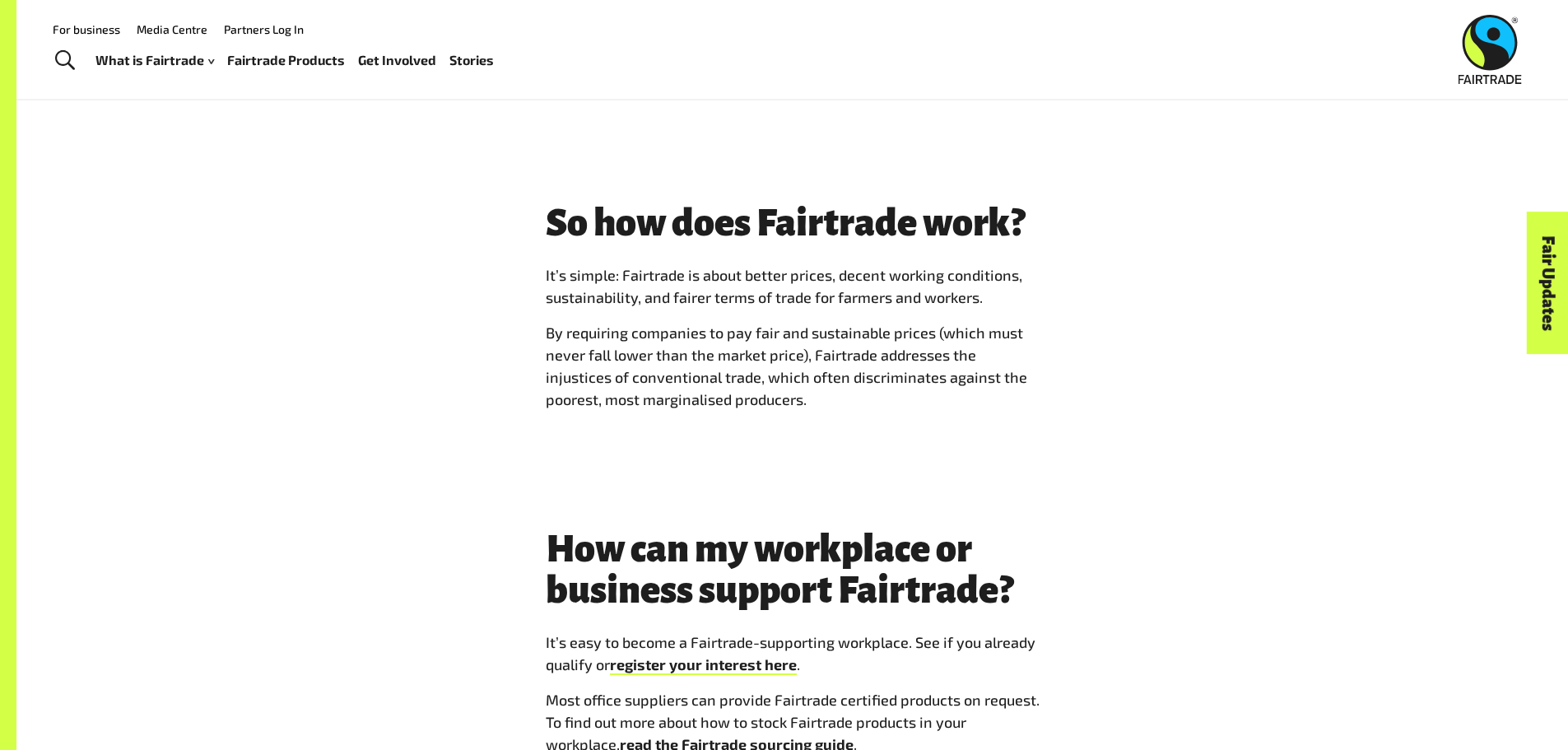
click at [274, 64] on link "Fairtrade Products" at bounding box center [285, 60] width 118 height 24
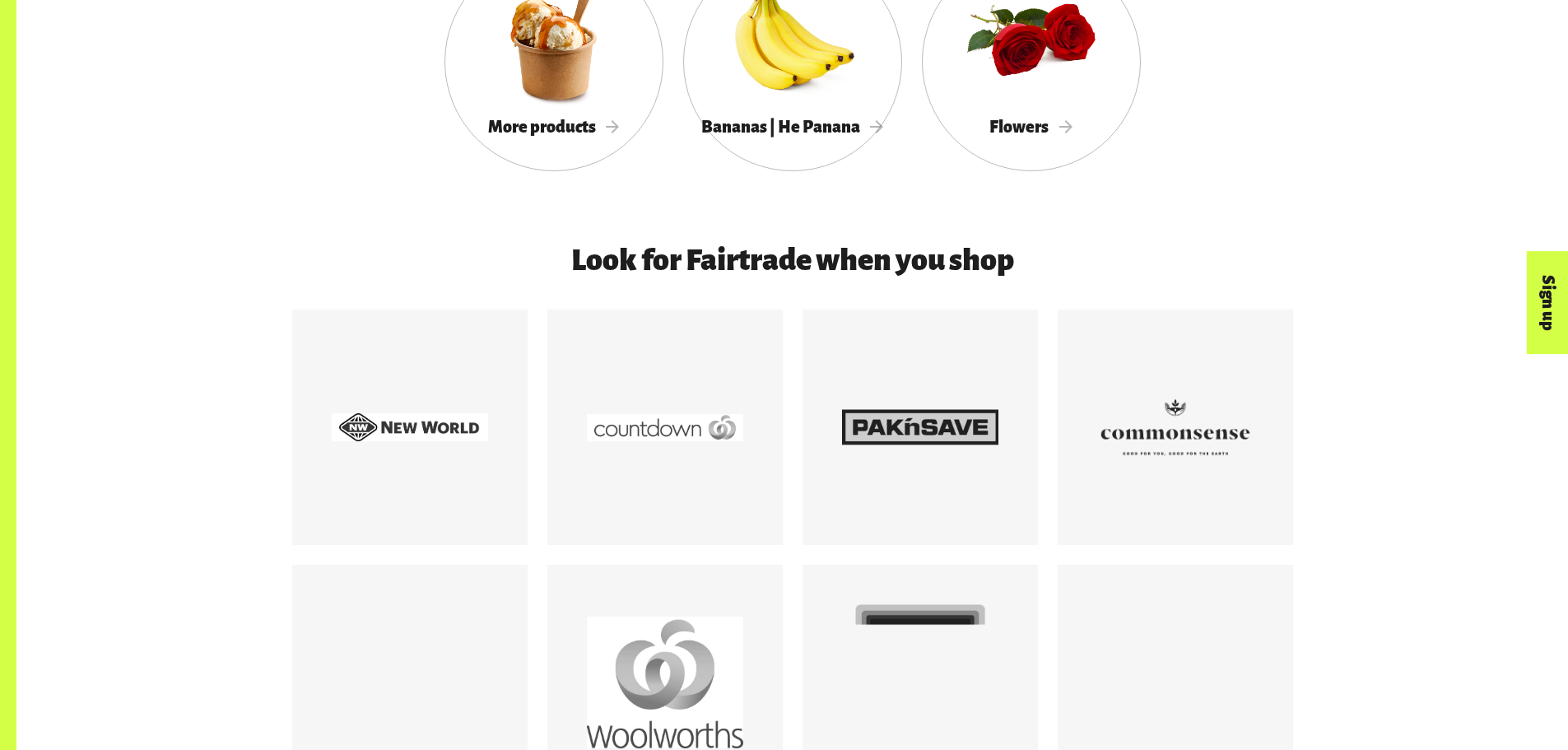
scroll to position [1719, 0]
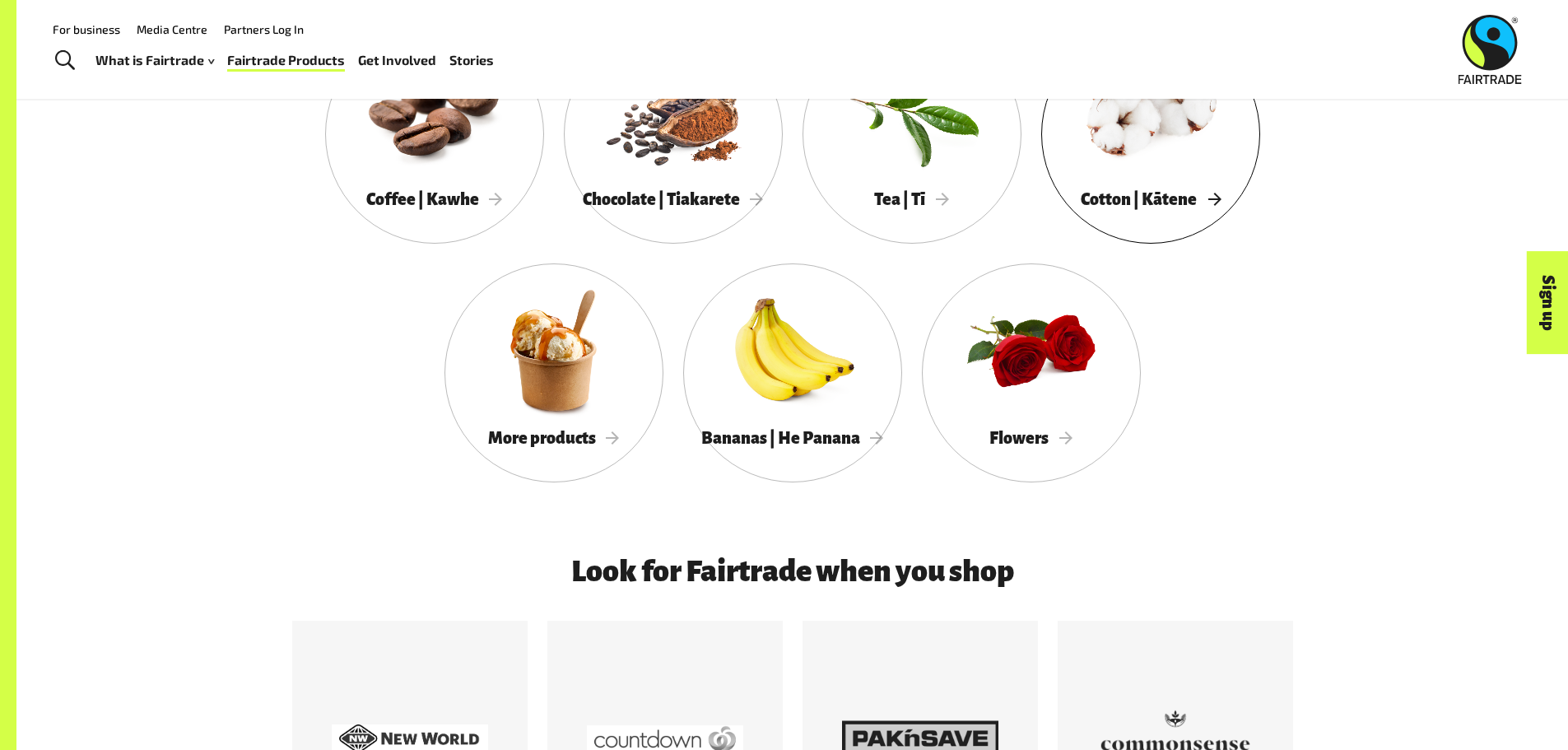
click at [1113, 169] on div at bounding box center [1150, 112] width 219 height 142
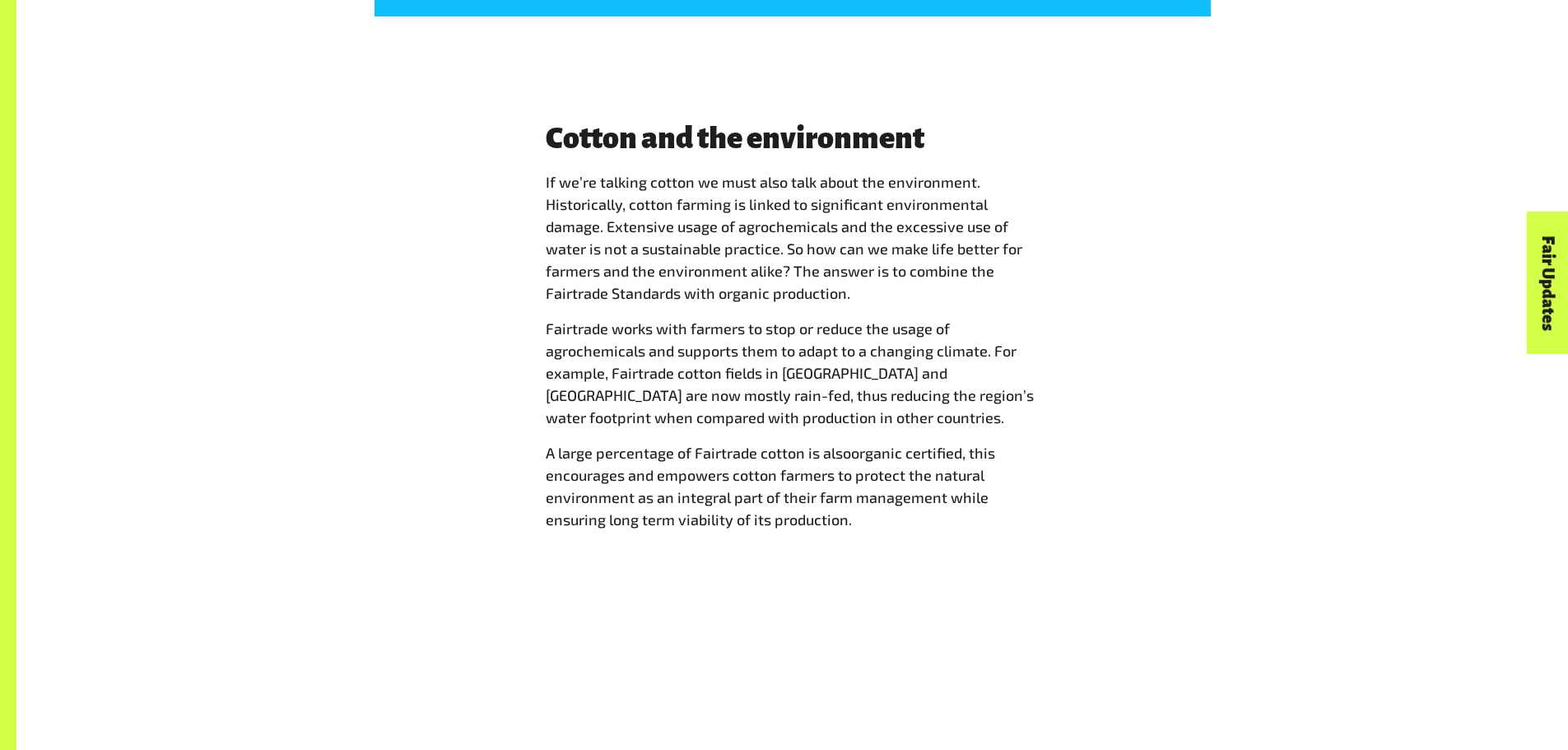
scroll to position [3230, 0]
drag, startPoint x: 937, startPoint y: 527, endPoint x: 882, endPoint y: 581, distance: 77.1
click at [882, 581] on div "Cotton and the environment If we’re talking cotton we must also talk about the …" at bounding box center [792, 332] width 1552 height 528
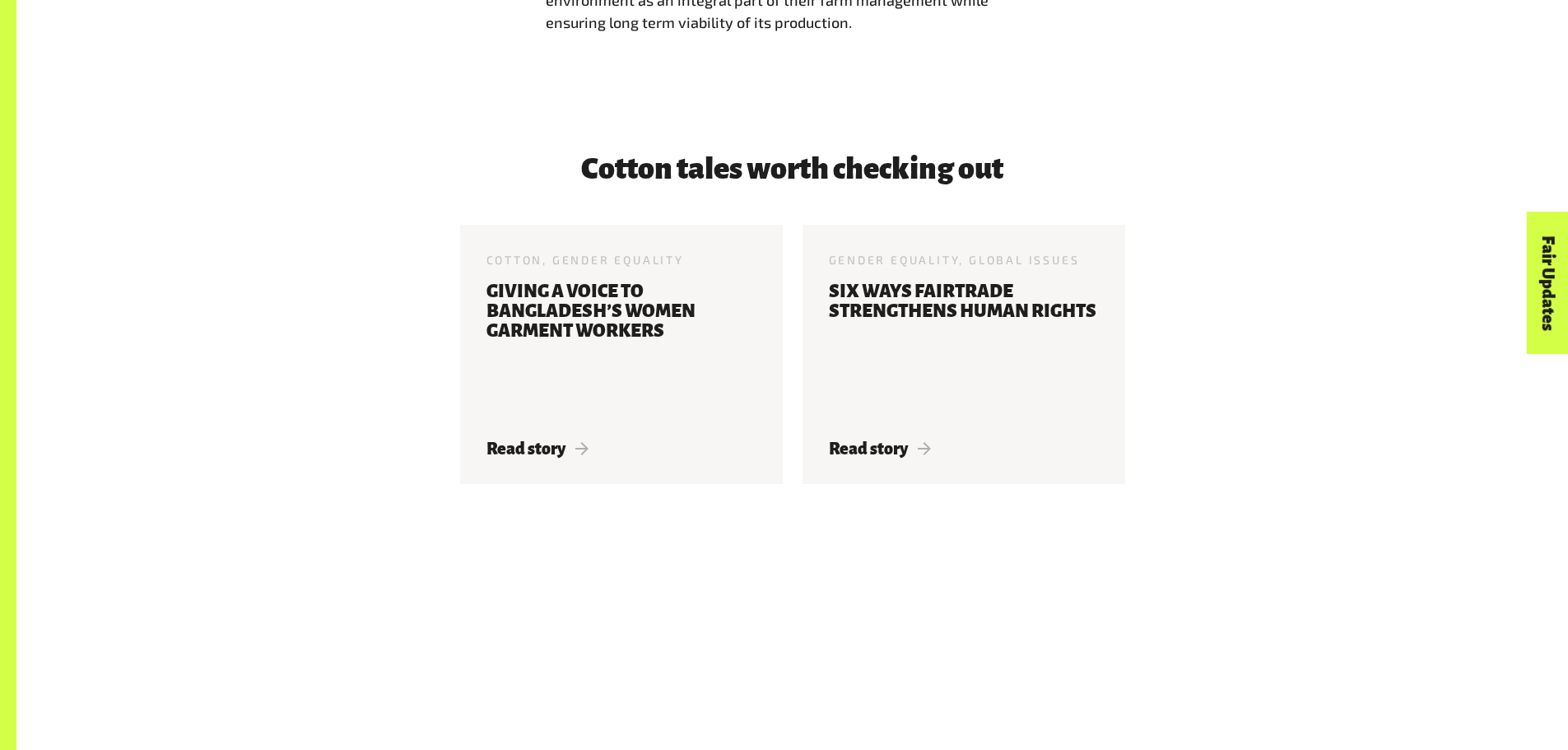
scroll to position [3729, 0]
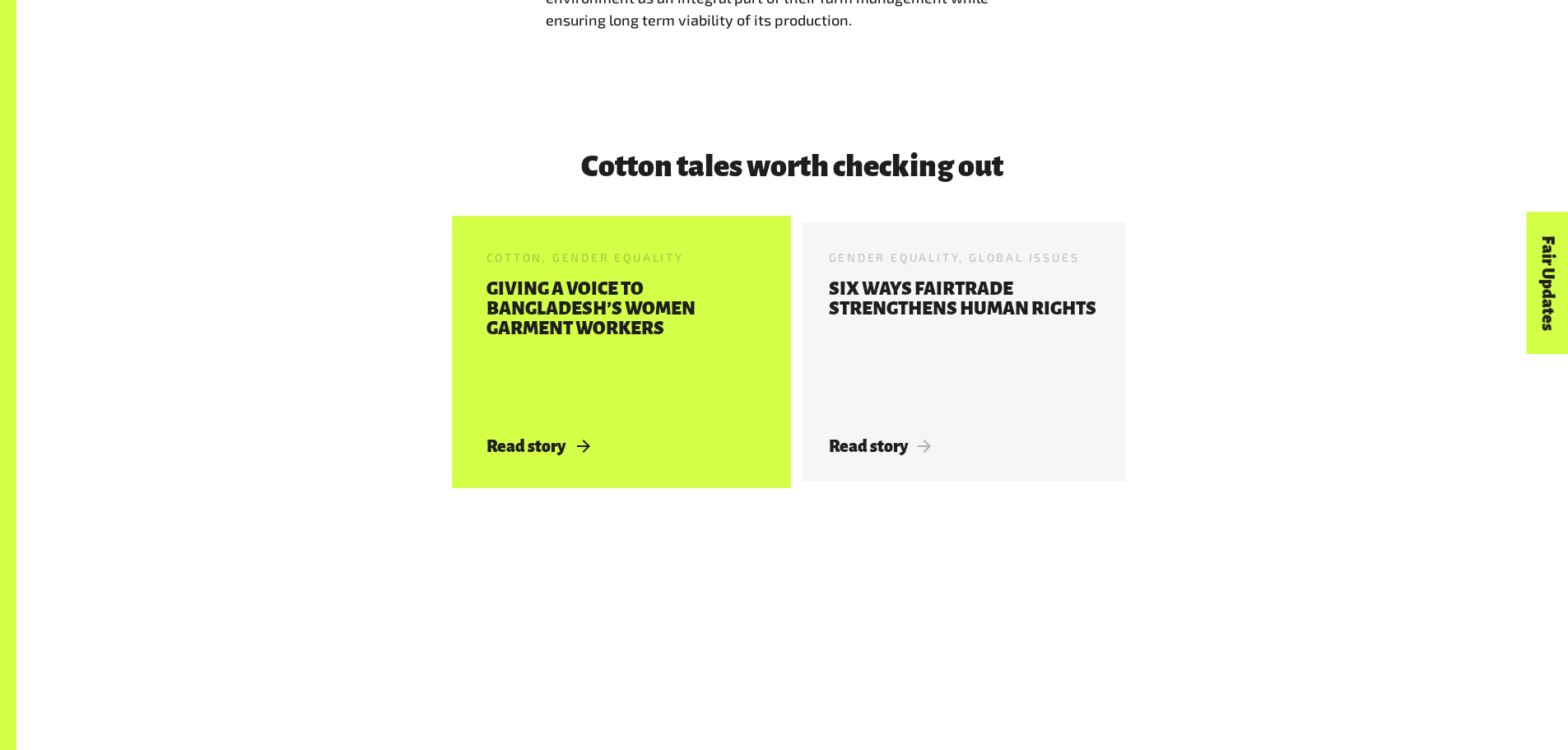
click at [568, 300] on h3 "Giving a voice to Bangladesh’s Women Garment Workers" at bounding box center [621, 347] width 270 height 138
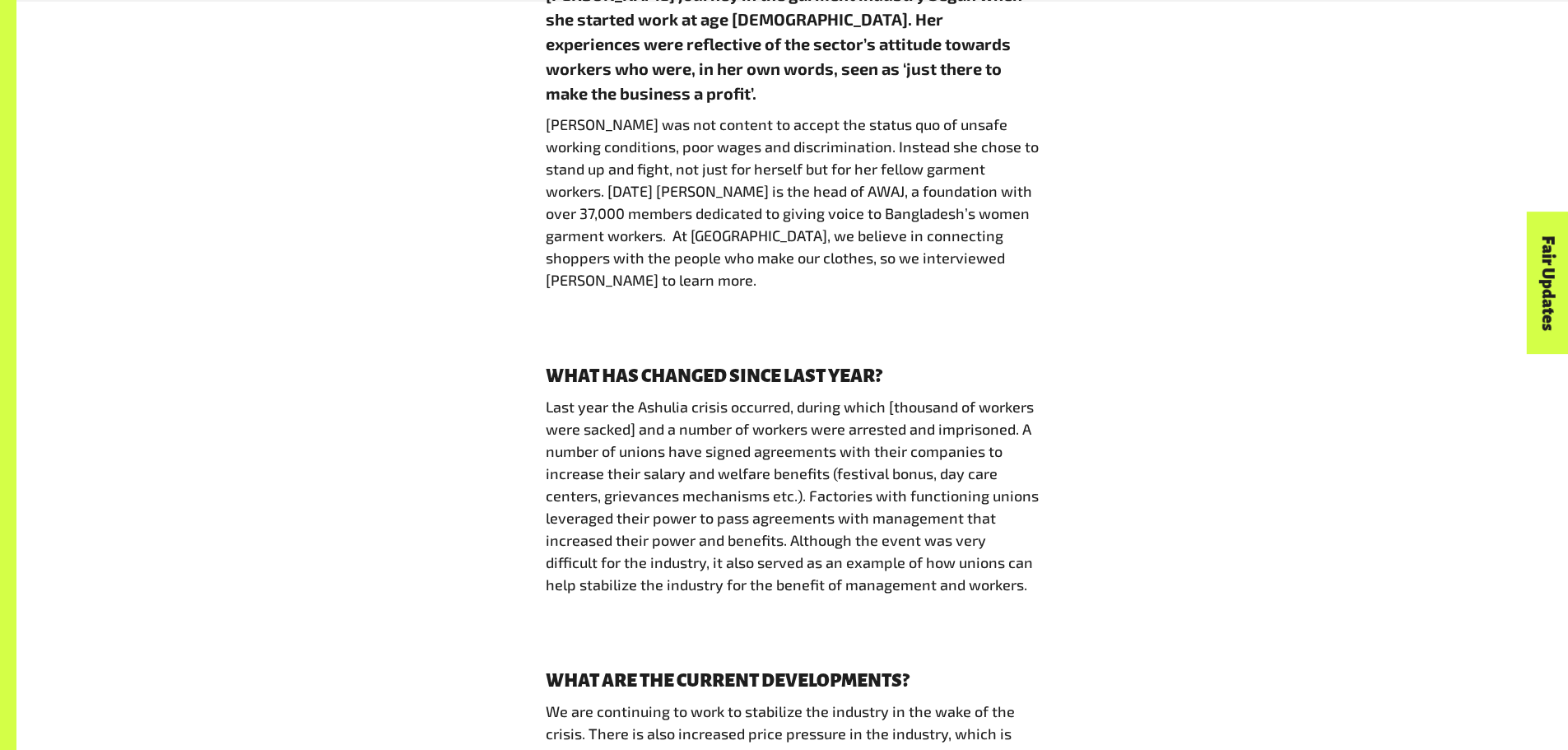
scroll to position [974, 0]
click at [1036, 499] on p "Last year the Ashulia crisis occurred, during which [thousand of workers were s…" at bounding box center [792, 495] width 494 height 200
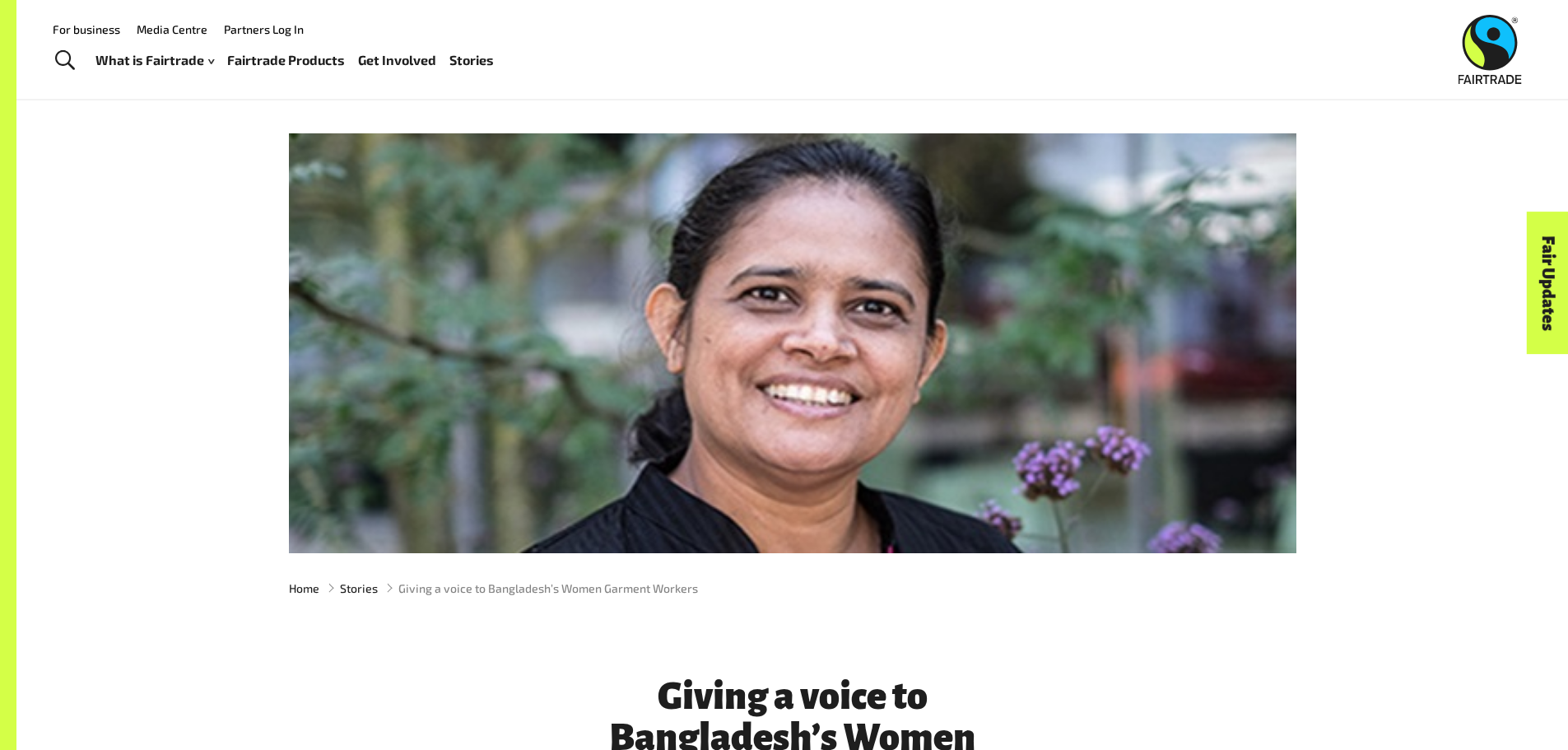
scroll to position [0, 0]
